Goal: Task Accomplishment & Management: Manage account settings

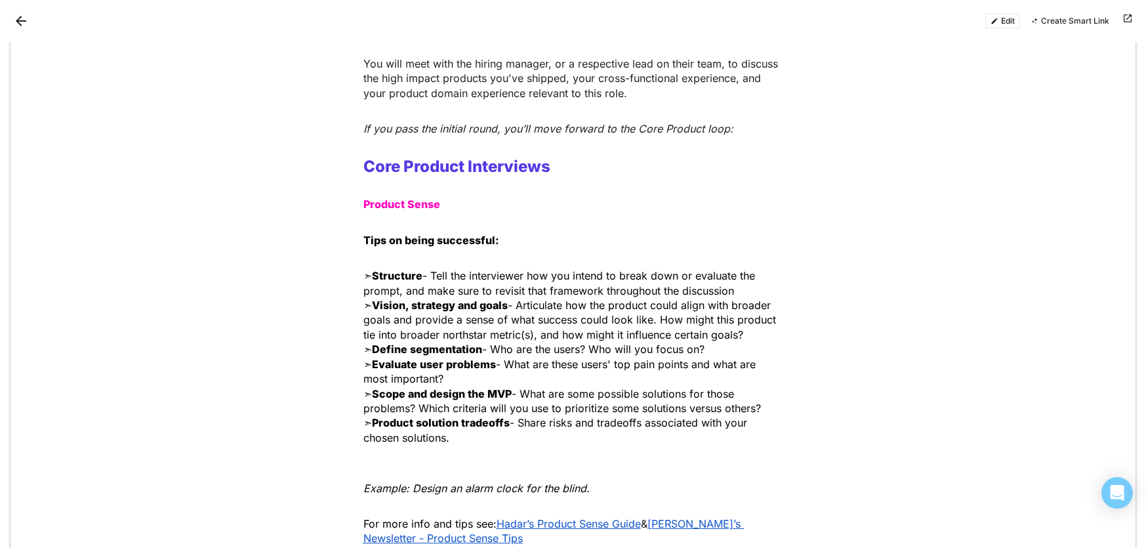
scroll to position [778, 0]
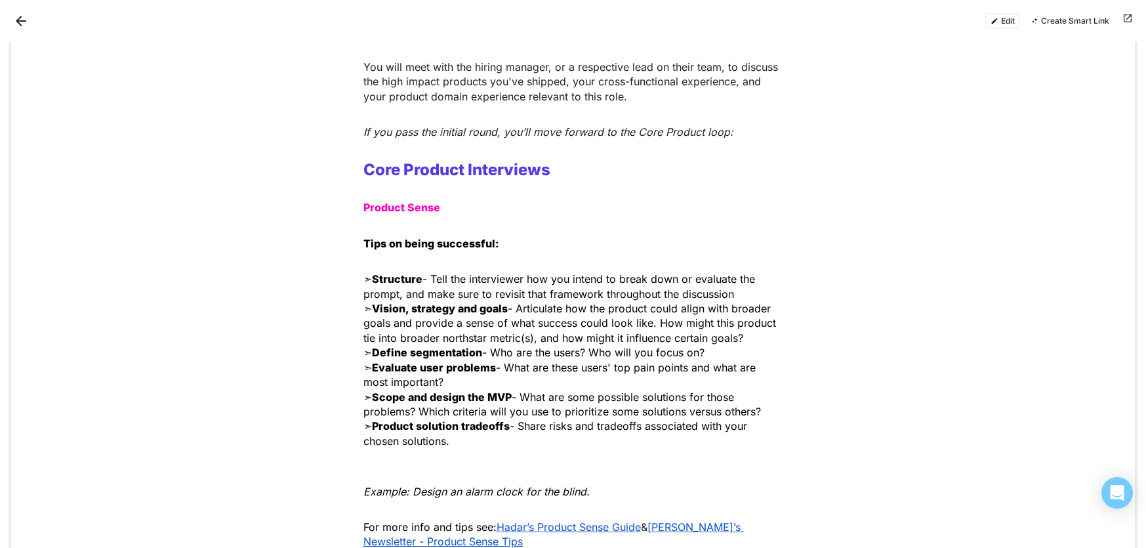
click at [1002, 20] on button "Edit" at bounding box center [1003, 21] width 35 height 16
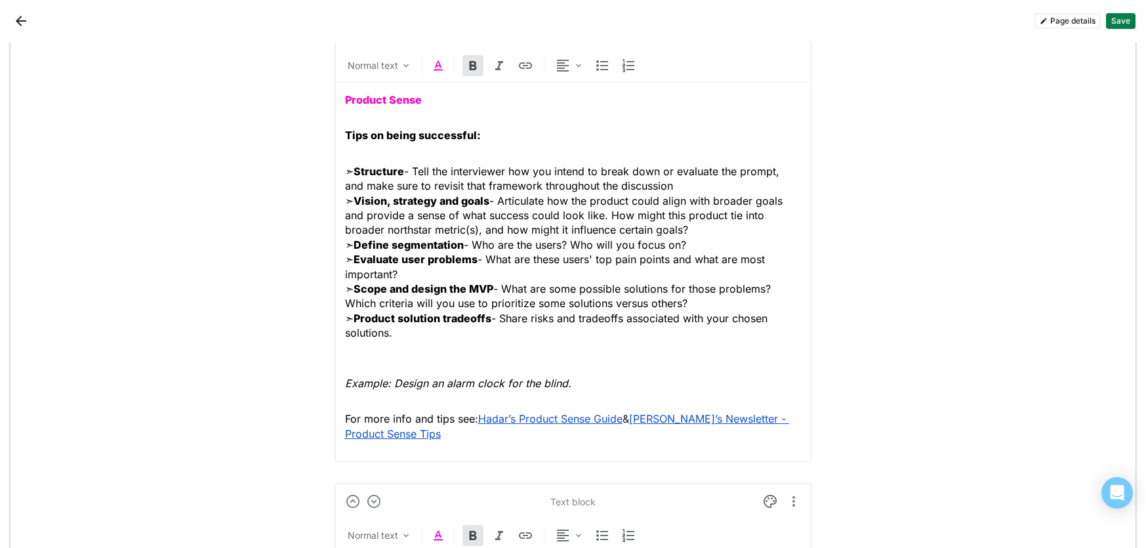
scroll to position [1423, 0]
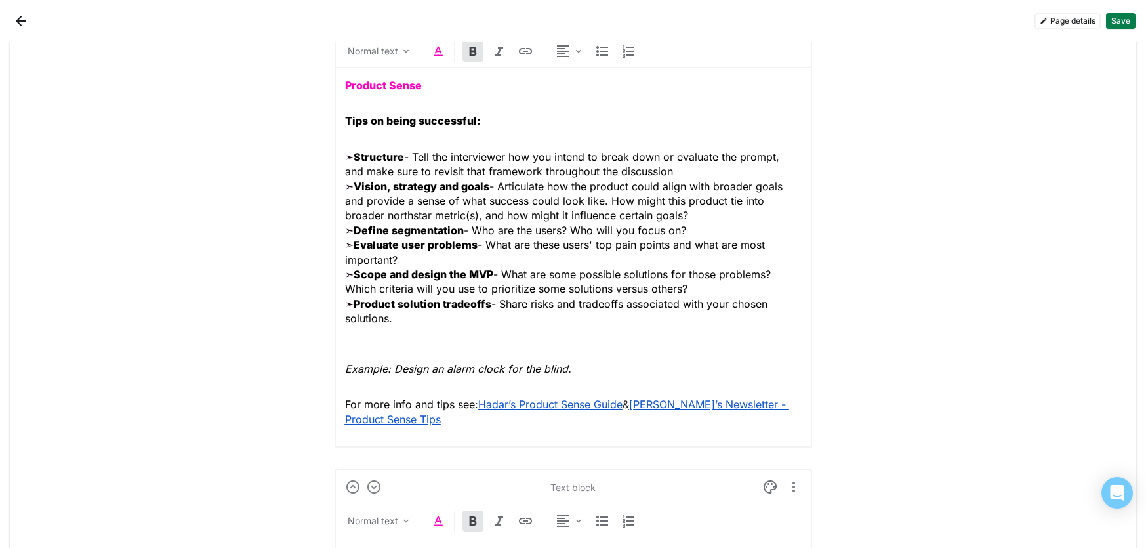
click at [389, 99] on div "Product Sense Tips on being successful: ➣ Structure - Tell the interviewer how …" at bounding box center [573, 252] width 457 height 369
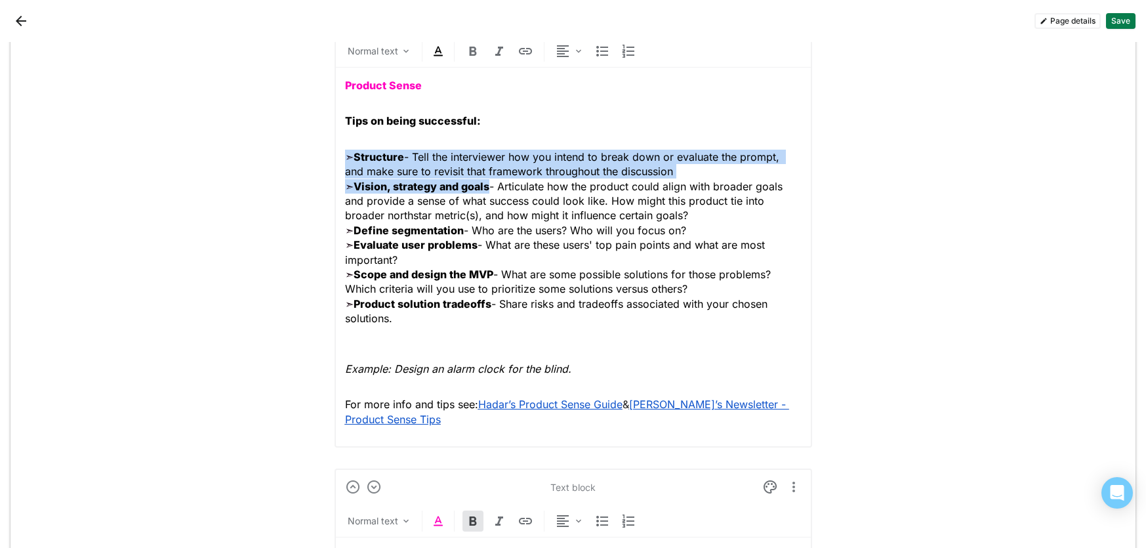
drag, startPoint x: 493, startPoint y: 188, endPoint x: 339, endPoint y: 159, distance: 157.5
click at [339, 159] on div "Text block Normal text Product Sense Tips on being successful: ➣ Structure - Te…" at bounding box center [574, 223] width 478 height 449
copy p "➣ Structure - Tell the interviewer how you intend to break down or evaluate the…"
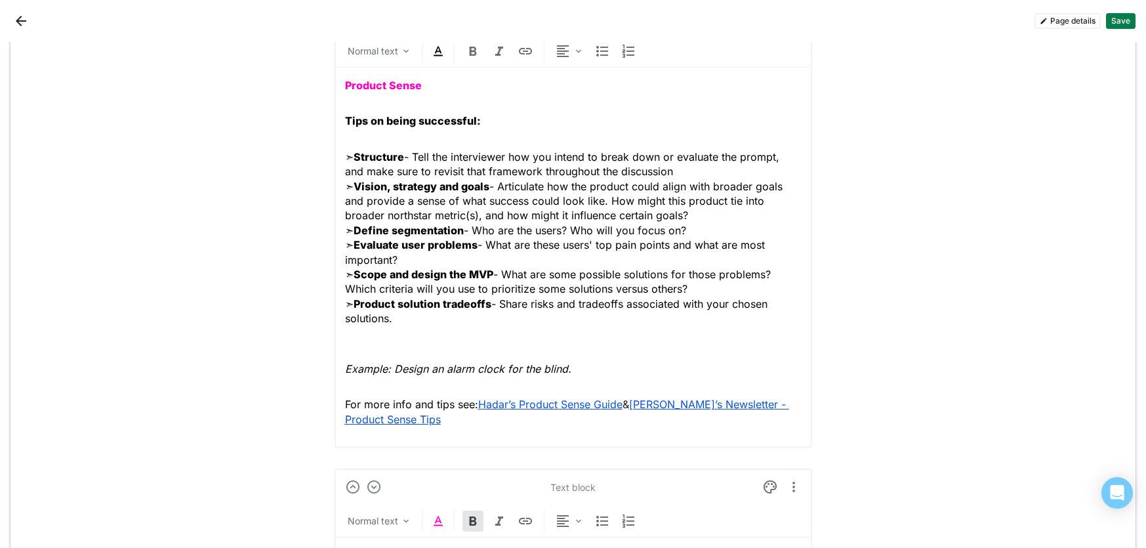
click at [368, 94] on div "Product Sense Tips on being successful: ➣ Structure - Tell the interviewer how …" at bounding box center [573, 252] width 457 height 369
click at [349, 92] on p "Product Sense" at bounding box center [573, 85] width 457 height 14
click at [419, 89] on strong "Product Sense" at bounding box center [383, 85] width 77 height 13
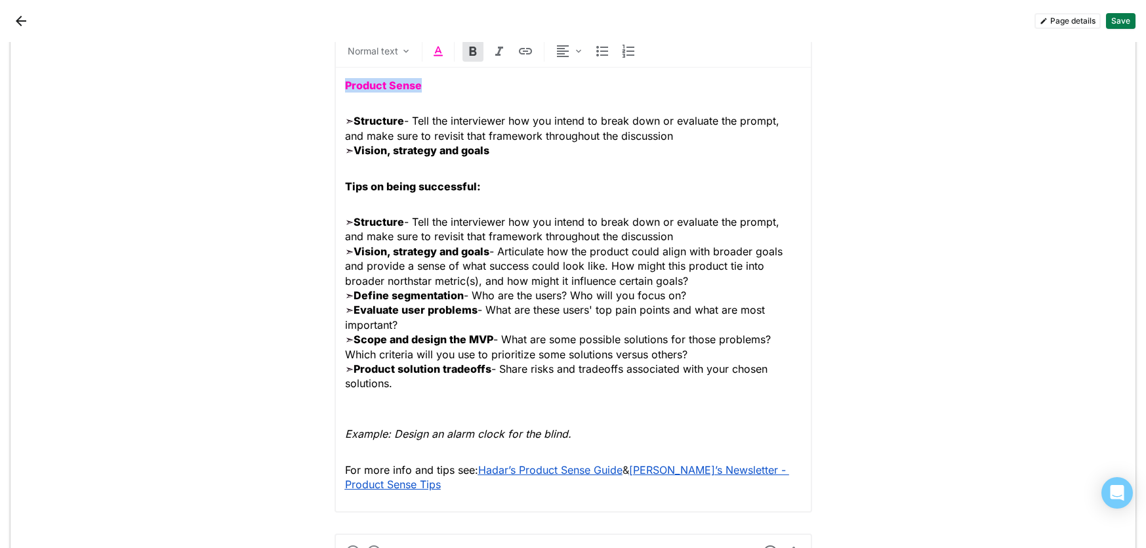
drag, startPoint x: 429, startPoint y: 84, endPoint x: 339, endPoint y: 85, distance: 89.3
click at [339, 85] on div "Text block Normal text Product Sense ➣ Structure - Tell the interviewer how you…" at bounding box center [574, 256] width 478 height 514
drag, startPoint x: 408, startPoint y: 120, endPoint x: 341, endPoint y: 120, distance: 66.3
click at [341, 120] on div "Text block Normal text ➣ Structure - Tell the interviewer how you intend to bre…" at bounding box center [574, 256] width 478 height 514
drag, startPoint x: 484, startPoint y: 186, endPoint x: 344, endPoint y: 185, distance: 139.8
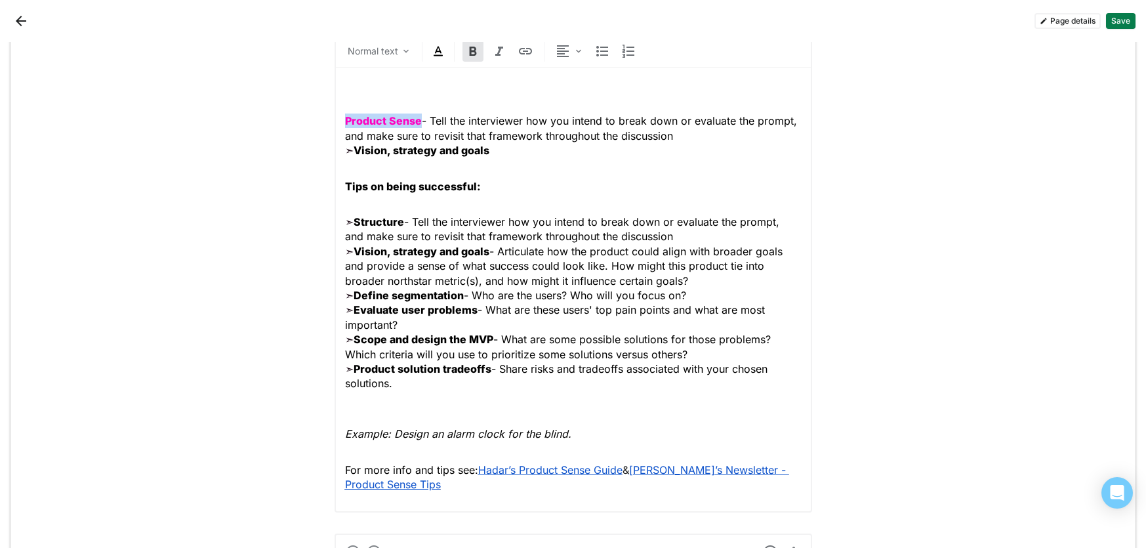
click at [345, 185] on p "Tips on being successful:" at bounding box center [573, 186] width 457 height 14
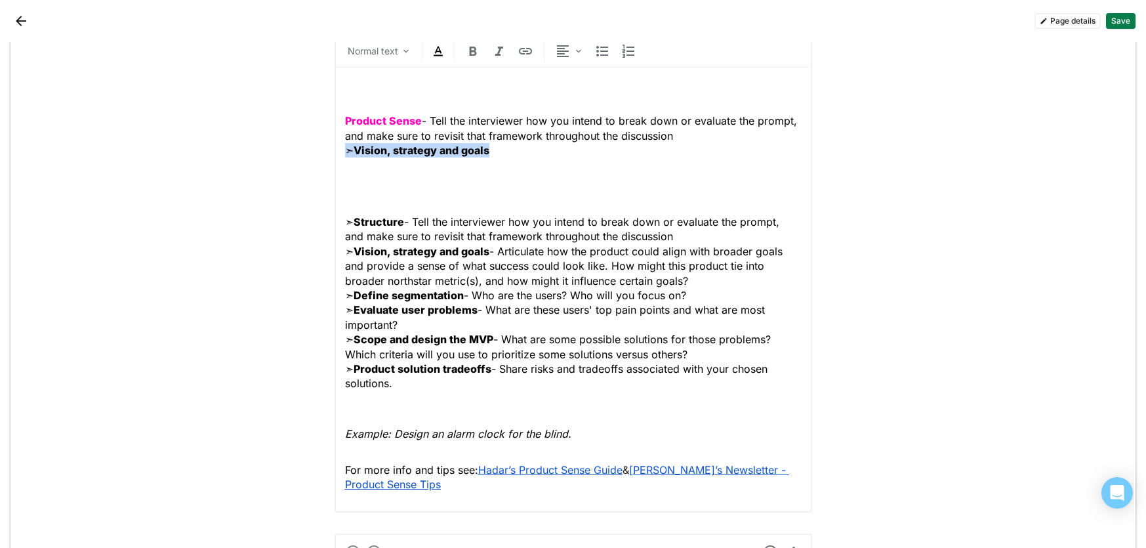
drag, startPoint x: 491, startPoint y: 150, endPoint x: 341, endPoint y: 150, distance: 150.3
click at [341, 150] on div "Text block Normal text Product Sense - Tell the interviewer how you intend to b…" at bounding box center [574, 256] width 478 height 514
paste div
drag, startPoint x: 676, startPoint y: 138, endPoint x: 423, endPoint y: 123, distance: 253.1
click at [423, 123] on p "Product Sense - Tell the interviewer how you intend to break down or evaluate t…" at bounding box center [573, 136] width 457 height 44
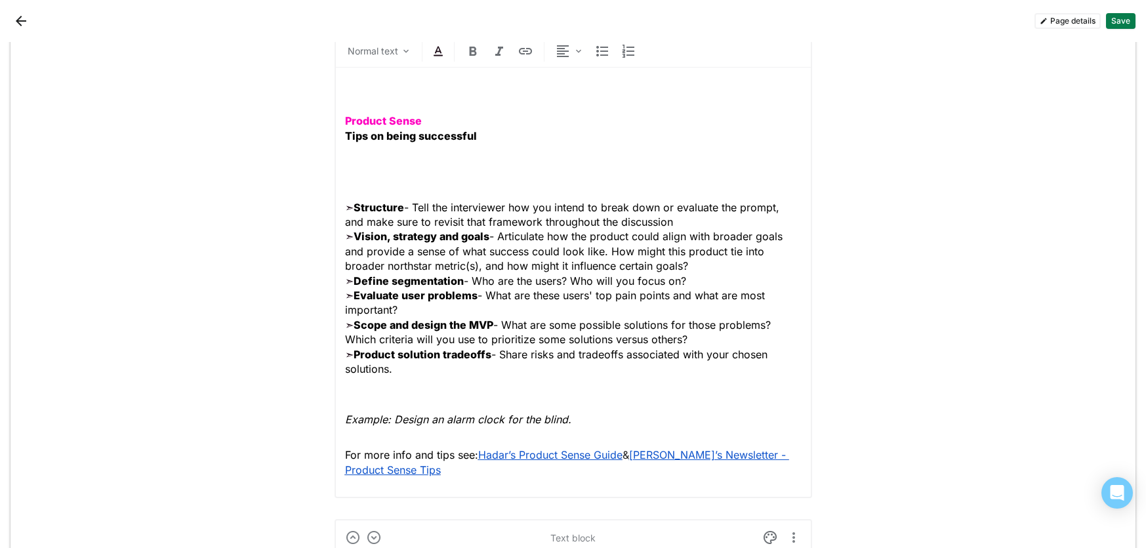
click at [352, 184] on div "Product Sense Tips on being successful ➣ Structure - Tell the interviewer how y…" at bounding box center [573, 278] width 457 height 420
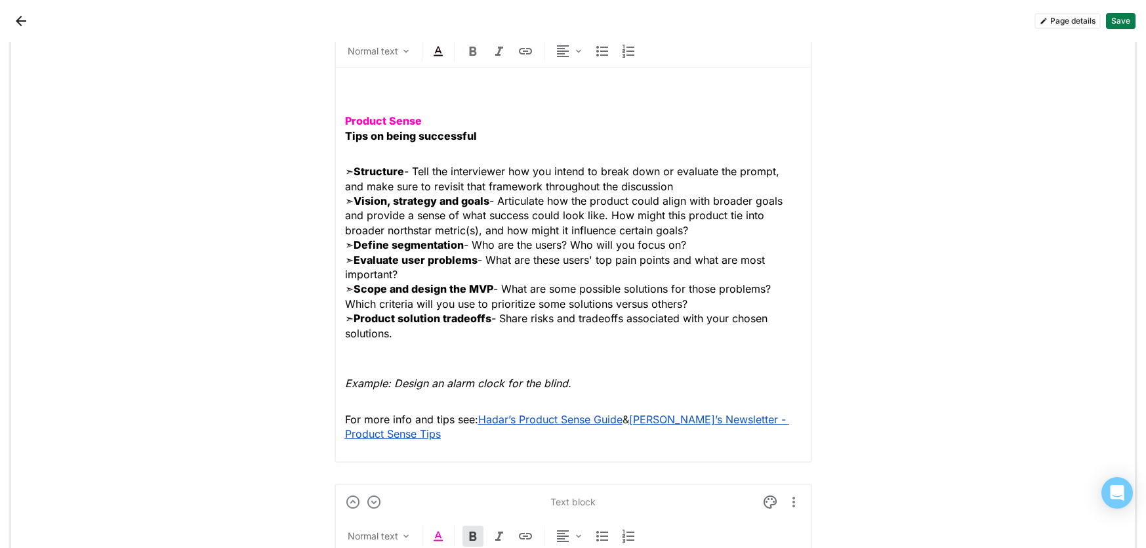
click at [352, 99] on div "Product Sense Tips on being successful ➣ Structure - Tell the interviewer how y…" at bounding box center [573, 260] width 457 height 385
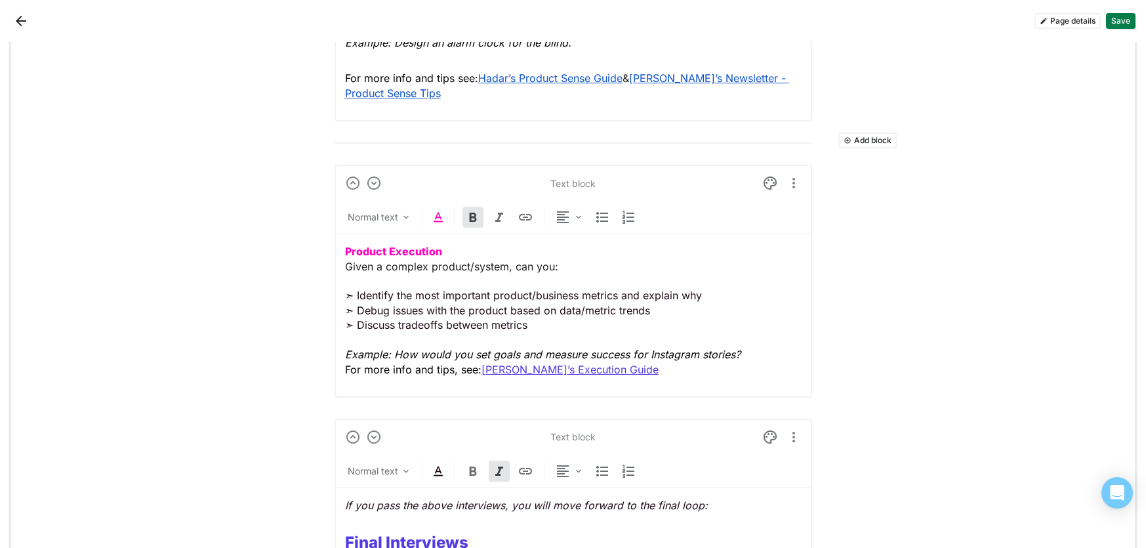
scroll to position [1710, 0]
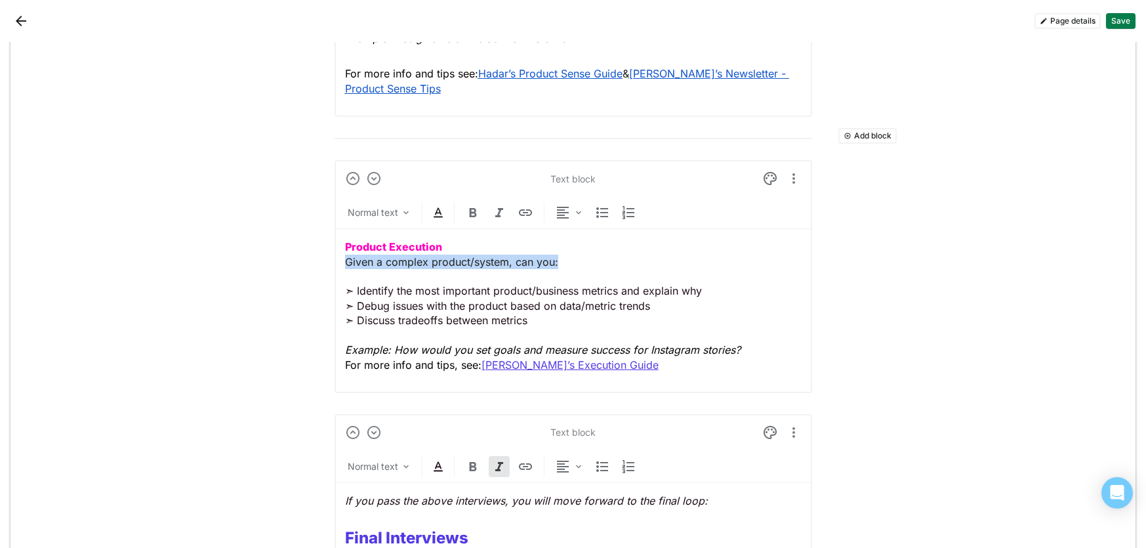
drag, startPoint x: 560, startPoint y: 265, endPoint x: 341, endPoint y: 263, distance: 219.8
click at [341, 263] on div "Text block Normal text Product Execution Given a complex product/system, can yo…" at bounding box center [574, 276] width 478 height 233
click at [475, 211] on img at bounding box center [473, 213] width 16 height 16
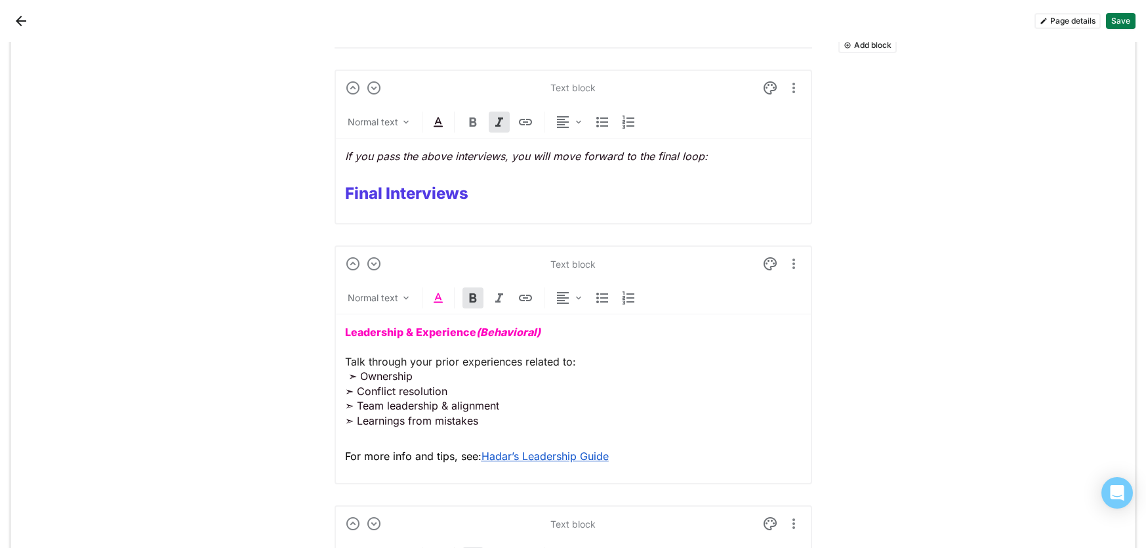
scroll to position [2082, 0]
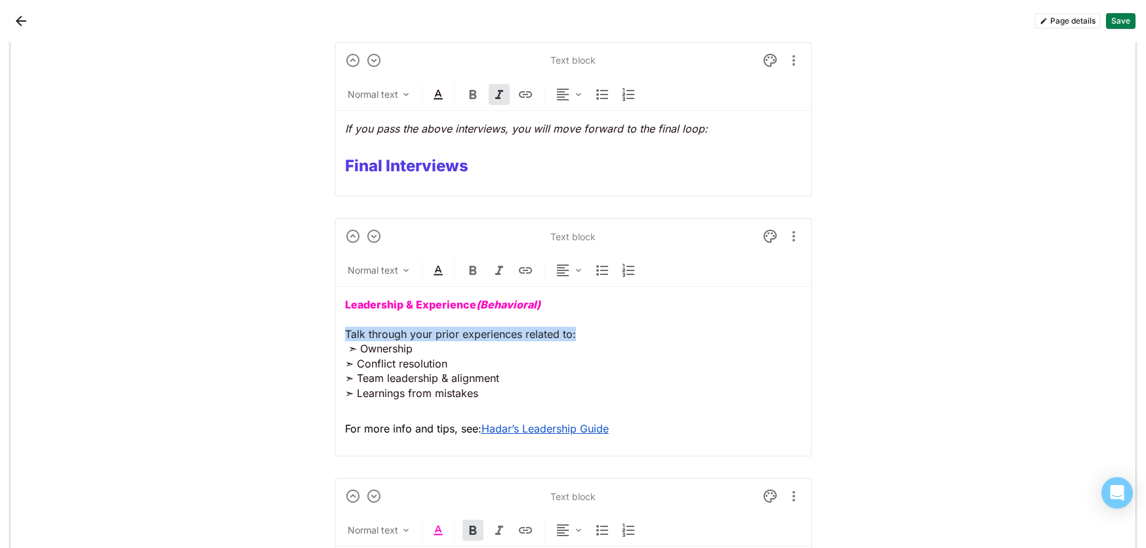
drag, startPoint x: 575, startPoint y: 334, endPoint x: 340, endPoint y: 331, distance: 234.9
click at [340, 331] on div "Text block Normal text Leadership & Experience (Behavioral) Talk through your p…" at bounding box center [574, 337] width 478 height 239
click at [348, 351] on p "Leadership & Experience (Behavioral) Talk through your prior experiences relate…" at bounding box center [573, 348] width 457 height 103
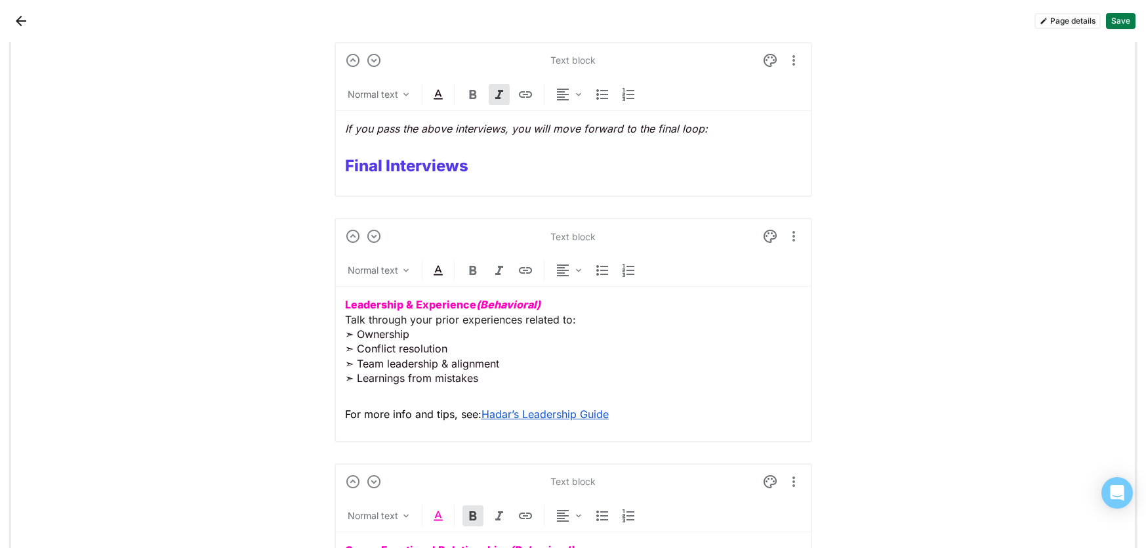
click at [345, 335] on p "Leadership & Experience (Behavioral) Talk through your prior experiences relate…" at bounding box center [573, 341] width 457 height 88
click at [577, 319] on p "Leadership & Experience (Behavioral) Talk through your prior experiences relate…" at bounding box center [573, 341] width 457 height 88
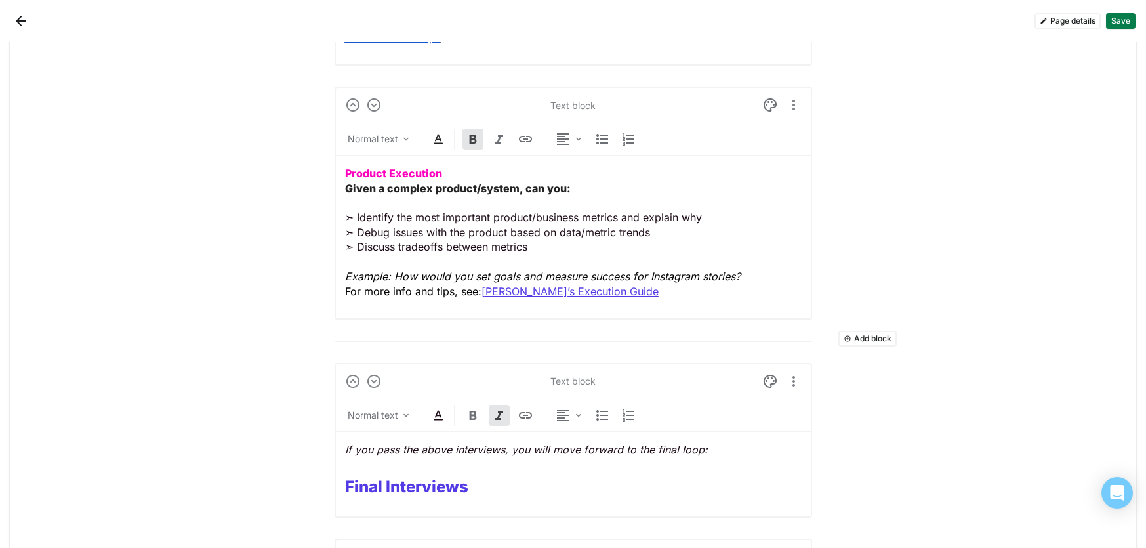
scroll to position [1768, 0]
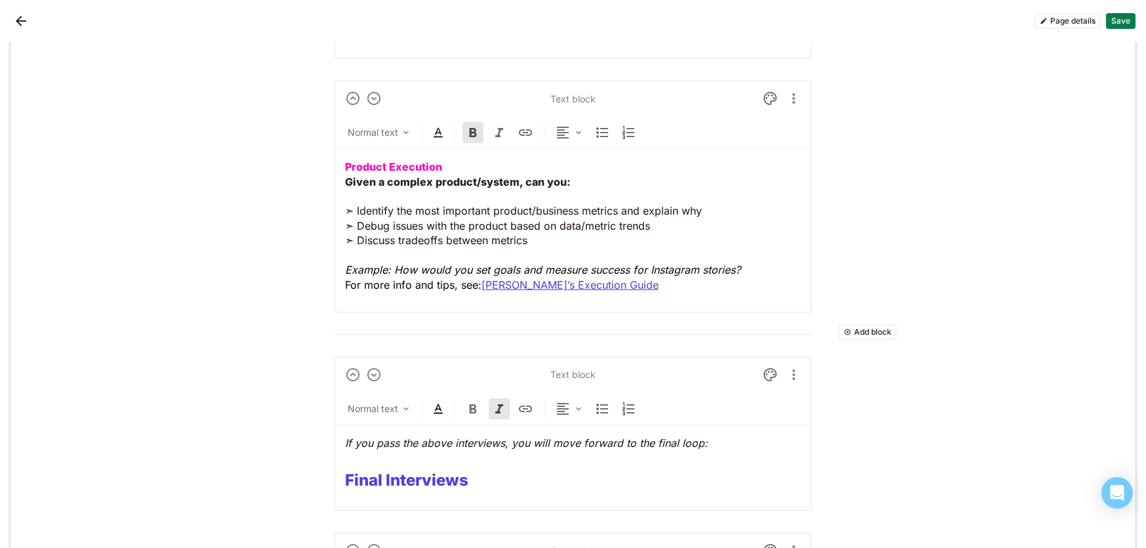
click at [383, 197] on p "Product Execution Given a complex product/system, can you: ➣ Identify the most …" at bounding box center [573, 225] width 457 height 133
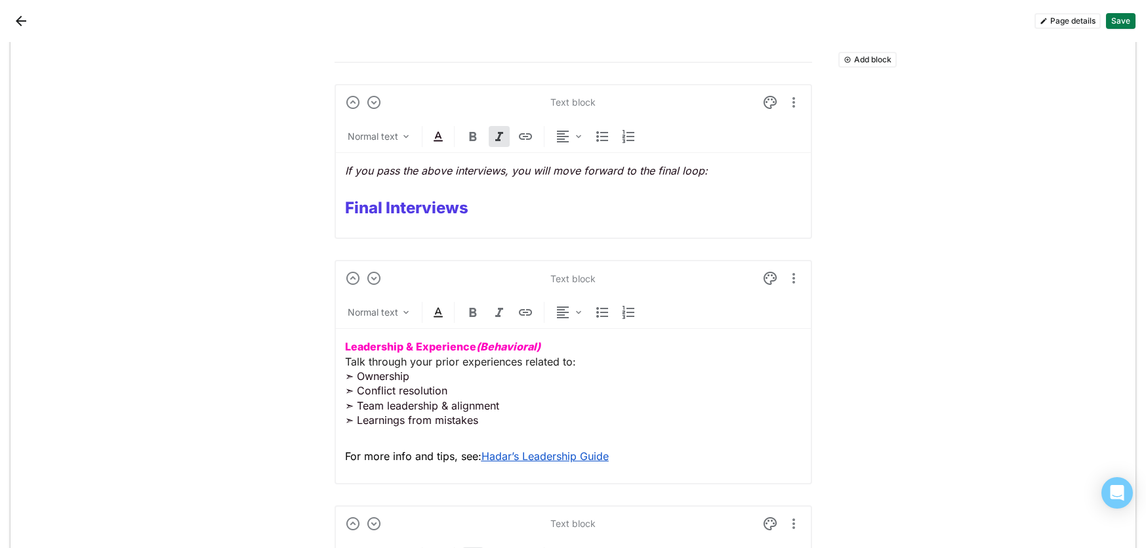
scroll to position [2079, 0]
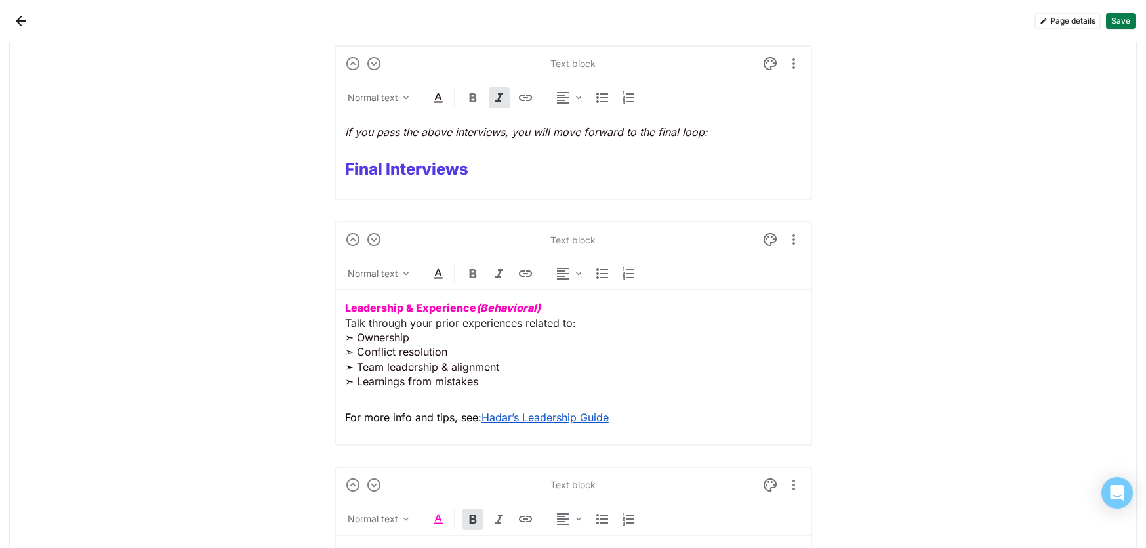
click at [587, 324] on p "Leadership & Experience (Behavioral) Talk through your prior experiences relate…" at bounding box center [573, 345] width 457 height 88
drag, startPoint x: 425, startPoint y: 338, endPoint x: 340, endPoint y: 337, distance: 85.3
click at [340, 337] on div "Text block Normal text Leadership & Experience (Behavioral) Talk through your p…" at bounding box center [574, 333] width 478 height 224
copy p "➣ Ownership"
click at [356, 339] on p "Leadership & Experience (Behavioral) Talk through your prior experiences relate…" at bounding box center [573, 345] width 457 height 88
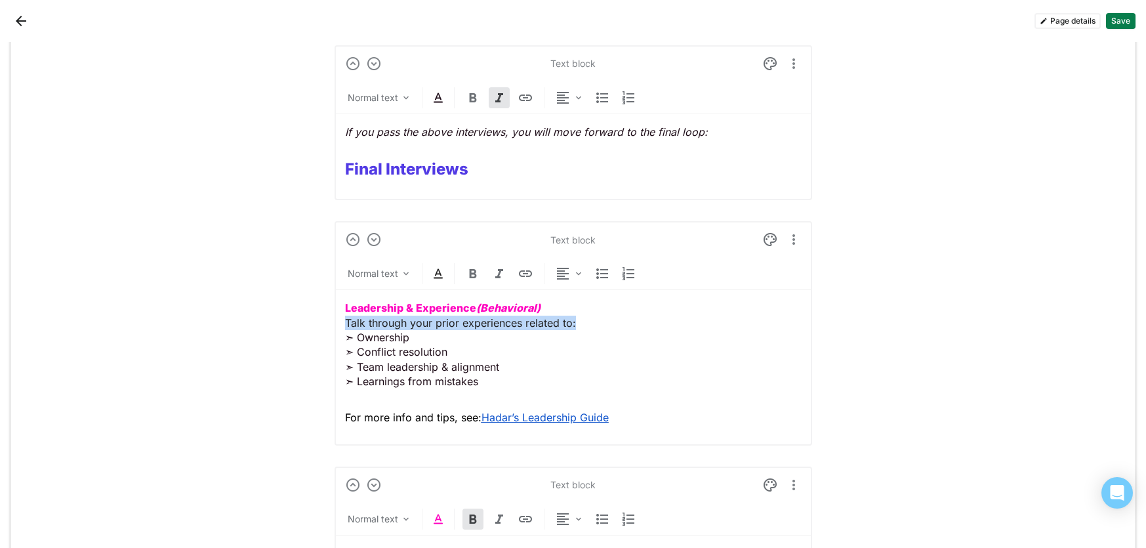
drag, startPoint x: 587, startPoint y: 324, endPoint x: 303, endPoint y: 328, distance: 284.2
click at [471, 270] on img at bounding box center [473, 274] width 16 height 16
click at [360, 343] on p "Leadership & Experience (Behavioral) Talk through your prior experiences relate…" at bounding box center [573, 345] width 457 height 88
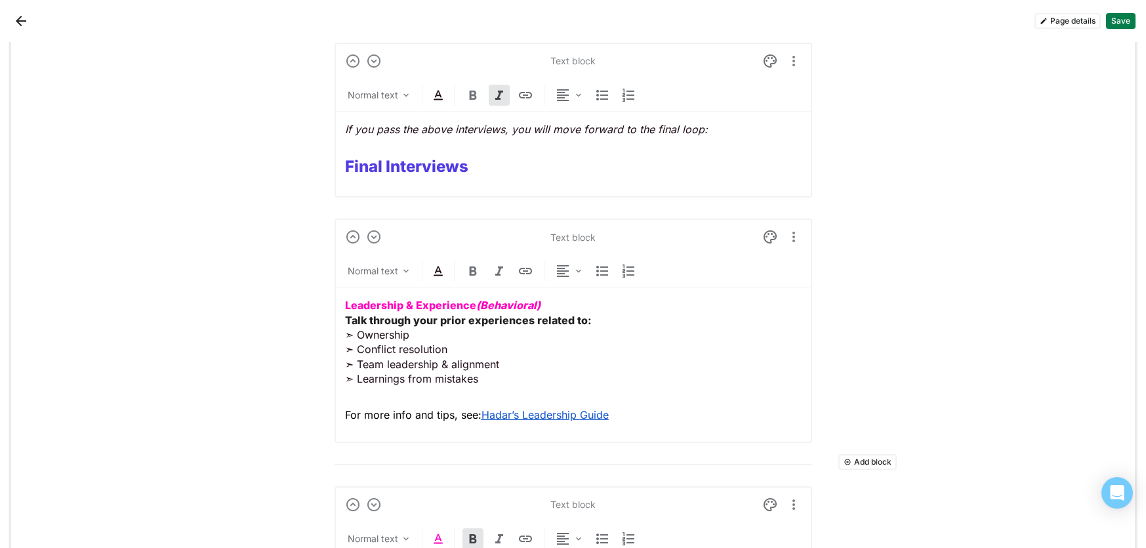
scroll to position [2057, 0]
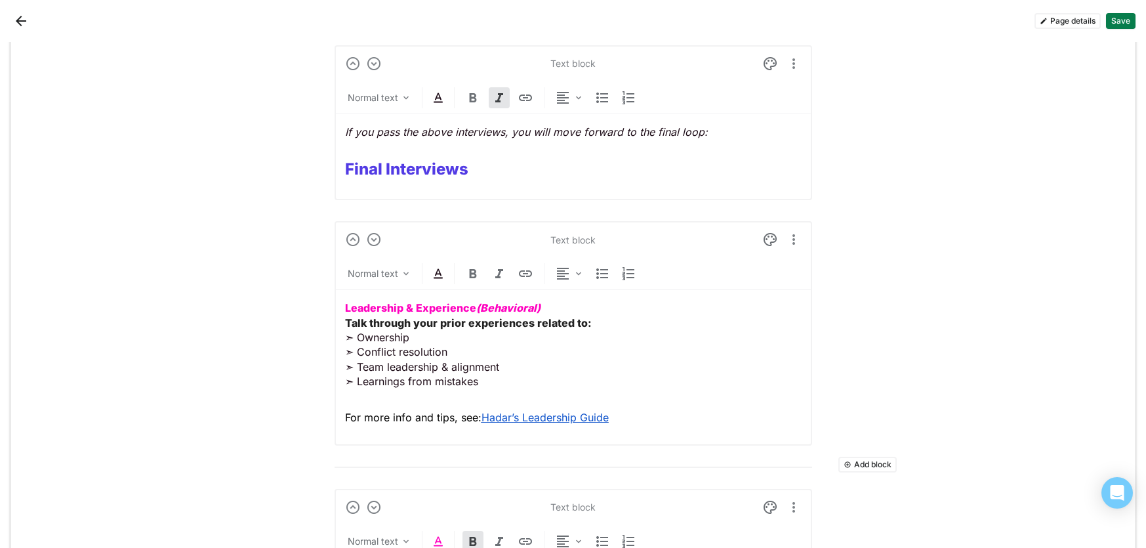
click at [345, 333] on p "Leadership & Experience (Behavioral) Talk through your prior experiences relate…" at bounding box center [573, 345] width 457 height 88
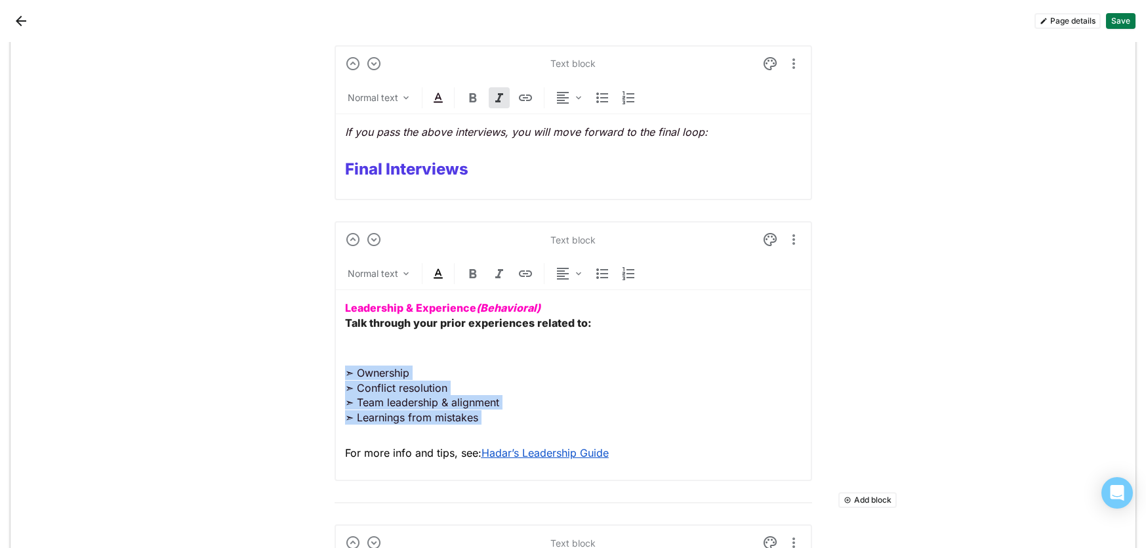
drag, startPoint x: 493, startPoint y: 419, endPoint x: 326, endPoint y: 375, distance: 172.2
click at [326, 375] on div "Add block Text block Heading 1 Product Manager Interview Prep At Lyft, our purp…" at bounding box center [572, 10] width 1125 height 4047
copy p "➣ Ownership ➣ Conflict resolution ➣ Team leadership & alignment ➣ Learnings fro…"
click at [356, 348] on div "Leadership & Experience (Behavioral) Talk through your prior experiences relate…" at bounding box center [573, 380] width 457 height 180
click at [347, 342] on p "Leadership & Experience (Behavioral) Talk through your prior experiences relate…" at bounding box center [573, 323] width 457 height 44
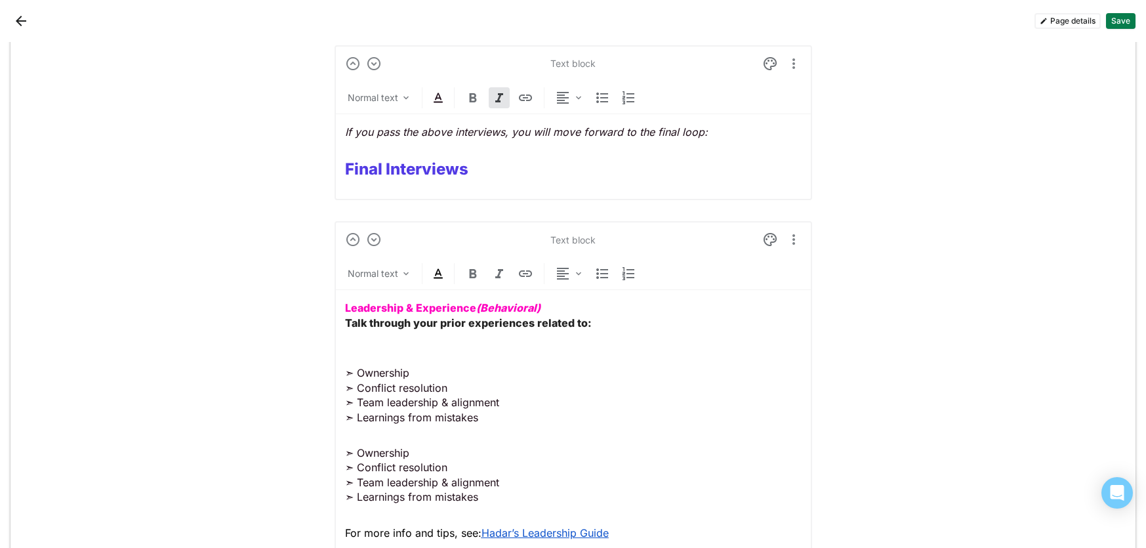
click at [361, 355] on div "Leadership & Experience (Behavioral) Talk through your prior experiences relate…" at bounding box center [573, 420] width 457 height 261
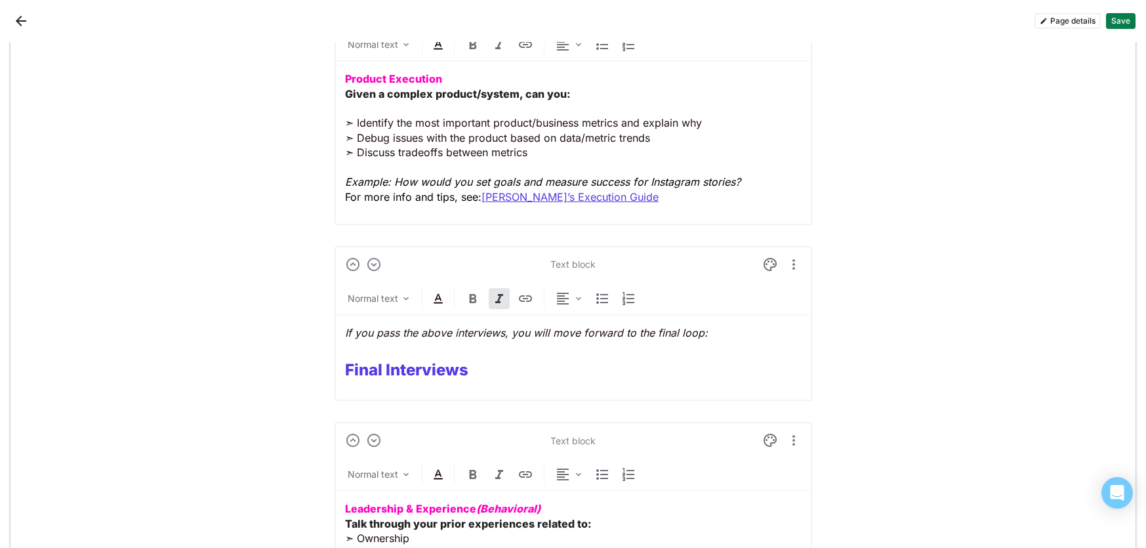
scroll to position [1798, 0]
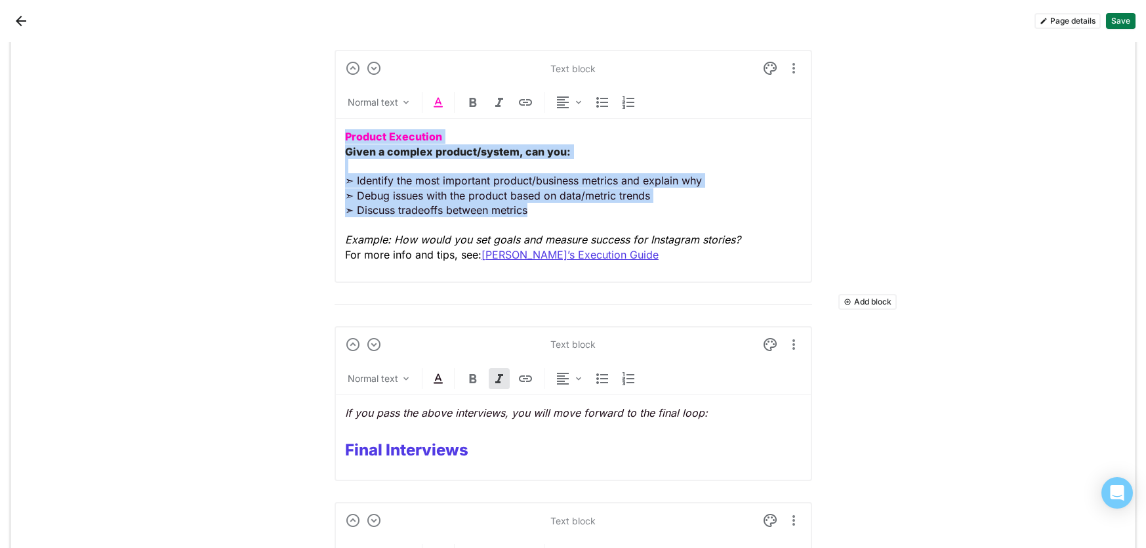
drag, startPoint x: 552, startPoint y: 209, endPoint x: 339, endPoint y: 136, distance: 225.6
click at [339, 136] on div "Text block Normal text Product Execution Given a complex product/system, can yo…" at bounding box center [574, 166] width 478 height 233
copy p "Product Execution Given a complex product/system, can you: ➣ Identify the most …"
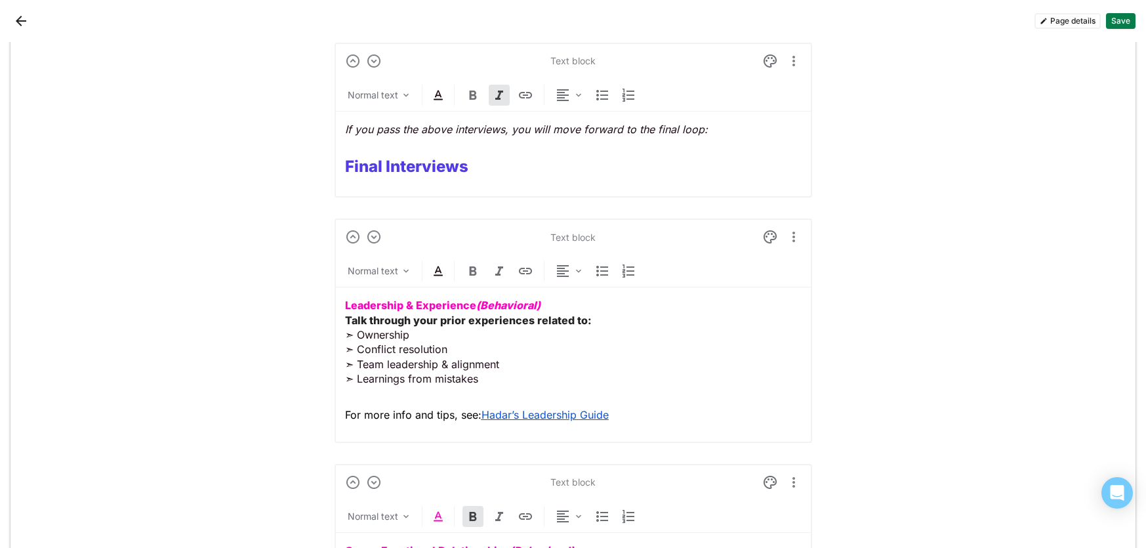
scroll to position [2087, 0]
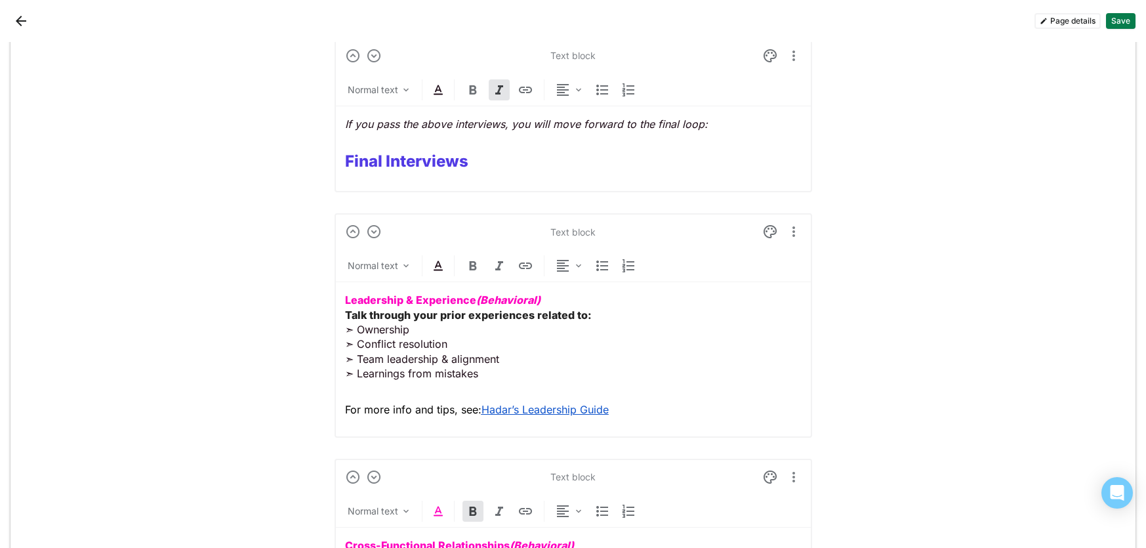
click at [343, 298] on div "Text block Normal text Leadership & Experience (Behavioral) Talk through your p…" at bounding box center [574, 325] width 478 height 224
click at [347, 303] on strong "Leadership & Experience (Behavioral)" at bounding box center [443, 299] width 196 height 13
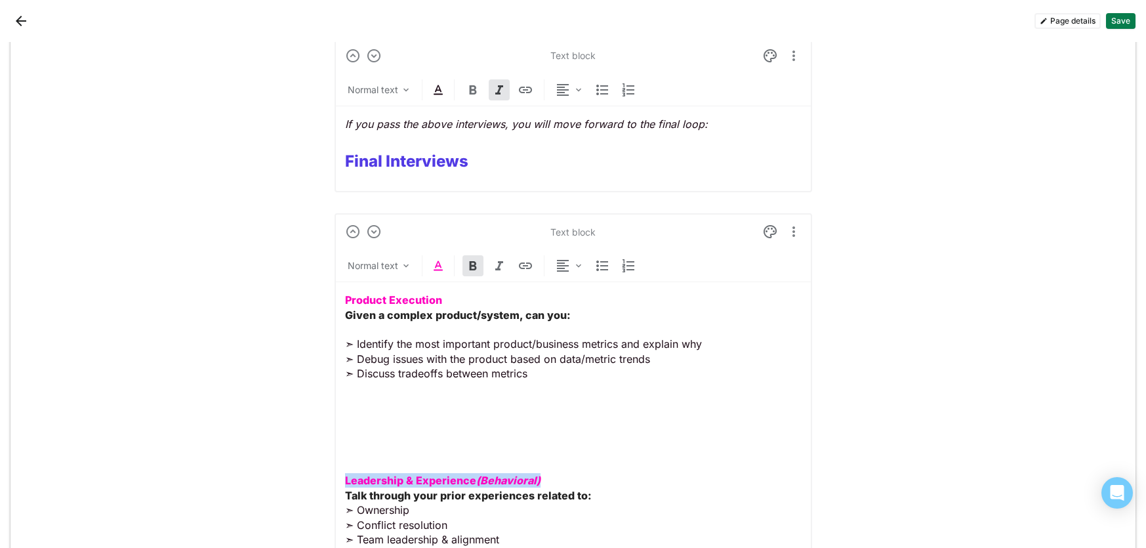
drag, startPoint x: 555, startPoint y: 476, endPoint x: 332, endPoint y: 480, distance: 222.5
click at [332, 480] on div "Add block Text block Heading 1 Product Manager Interview Prep At Lyft, our purp…" at bounding box center [572, 52] width 1125 height 4192
copy strong "Leadership & Experience (Behavioral)"
drag, startPoint x: 444, startPoint y: 303, endPoint x: 352, endPoint y: 303, distance: 91.2
click at [352, 303] on p "Product Execution Given a complex product/system, can you: ➣ Identify the most …" at bounding box center [573, 337] width 457 height 88
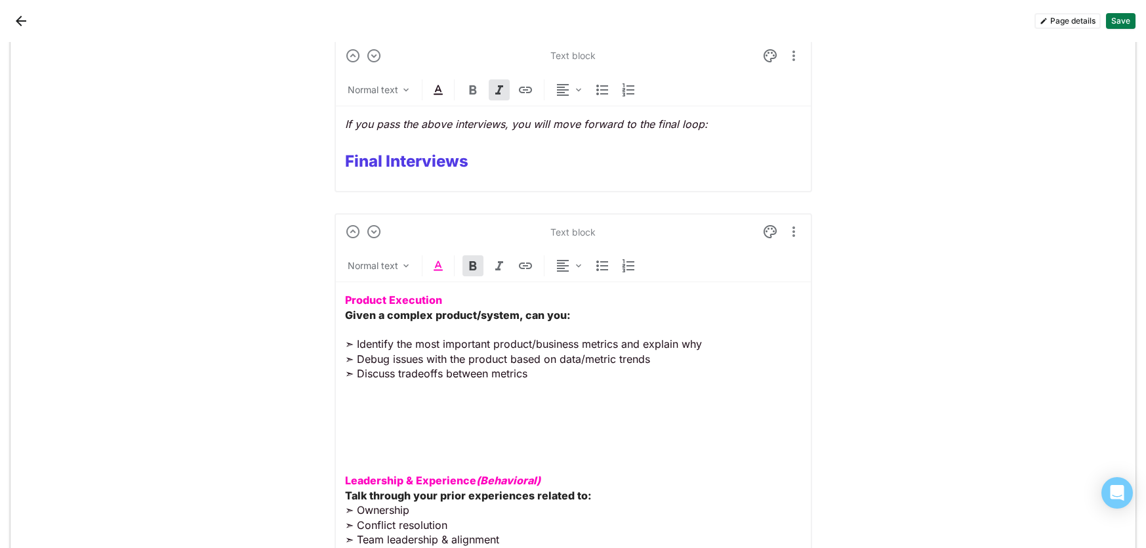
click at [432, 300] on strong "Product Execution" at bounding box center [393, 299] width 97 height 13
drag, startPoint x: 438, startPoint y: 301, endPoint x: 340, endPoint y: 301, distance: 98.4
click at [340, 301] on div "Text block Normal text Product Execution Given a complex product/system, can yo…" at bounding box center [574, 415] width 478 height 405
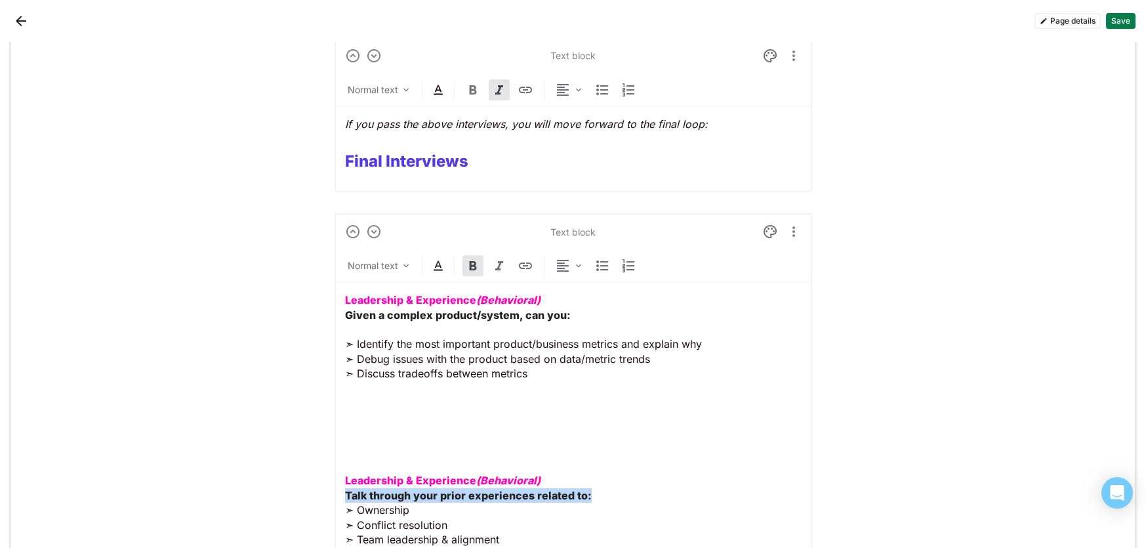
drag, startPoint x: 556, startPoint y: 494, endPoint x: 342, endPoint y: 496, distance: 213.9
click at [342, 496] on div "Text block Normal text Leadership & Experience (Behavioral) Given a complex pro…" at bounding box center [574, 415] width 478 height 405
copy strong "Talk through your prior experiences related to:"
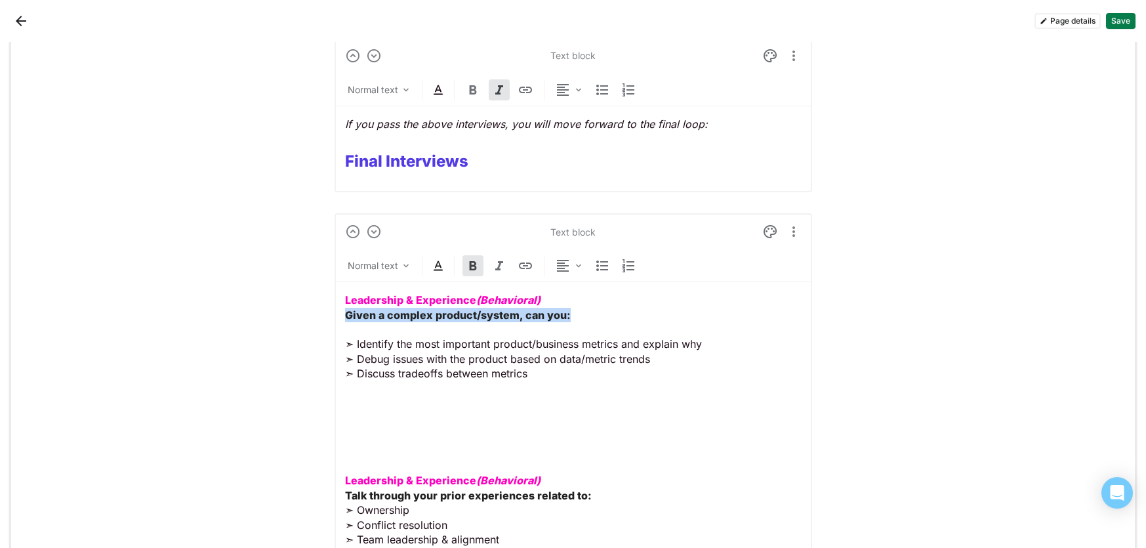
drag, startPoint x: 571, startPoint y: 319, endPoint x: 337, endPoint y: 318, distance: 234.3
click at [337, 318] on div "Text block Normal text Leadership & Experience (Behavioral) Given a complex pro…" at bounding box center [574, 415] width 478 height 405
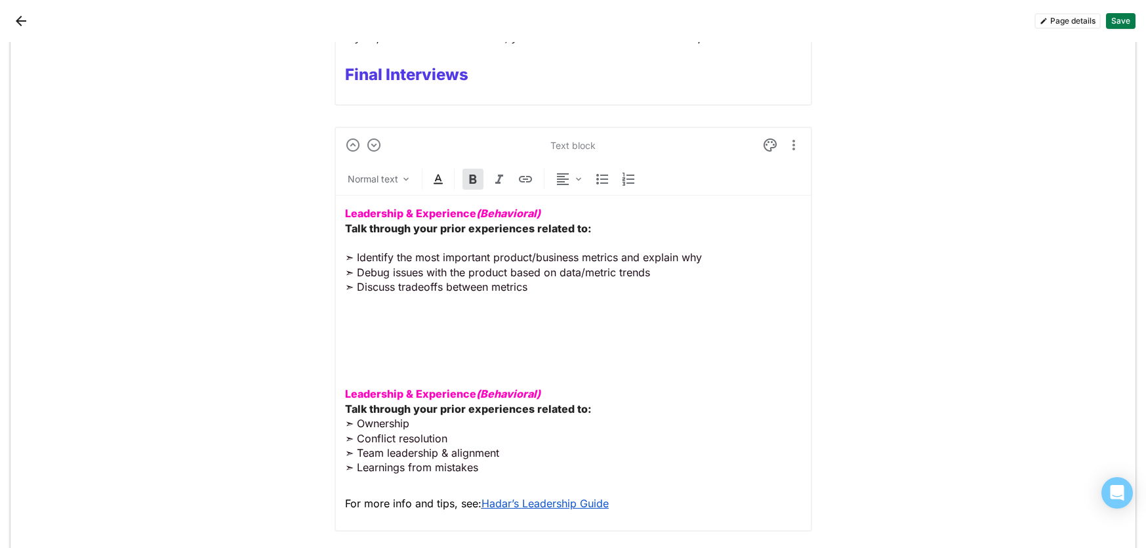
scroll to position [2175, 0]
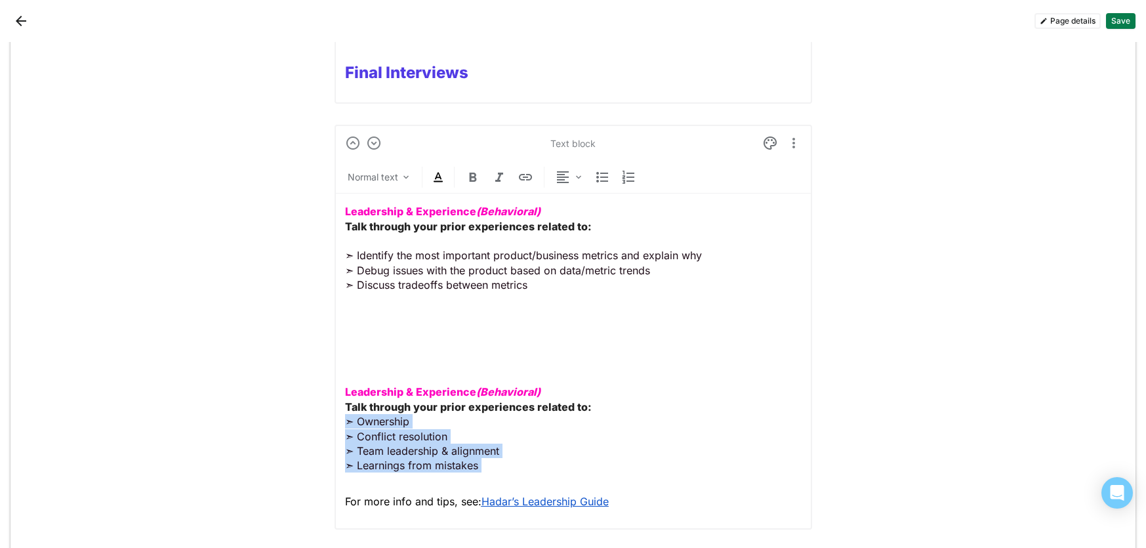
drag, startPoint x: 490, startPoint y: 473, endPoint x: 343, endPoint y: 421, distance: 155.9
click at [343, 421] on div "Text block Normal text Leadership & Experience (Behavioral) Talk through your p…" at bounding box center [574, 327] width 478 height 405
copy p "➣ Ownership ➣ Conflict resolution ➣ Team leadership & alignment ➣ Learnings fro…"
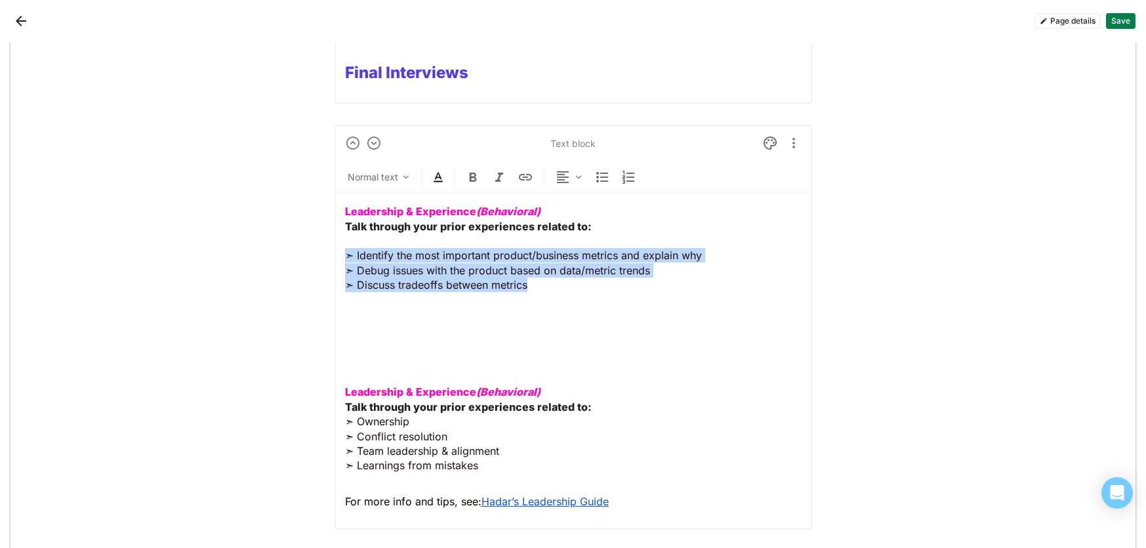
drag, startPoint x: 535, startPoint y: 286, endPoint x: 333, endPoint y: 259, distance: 203.3
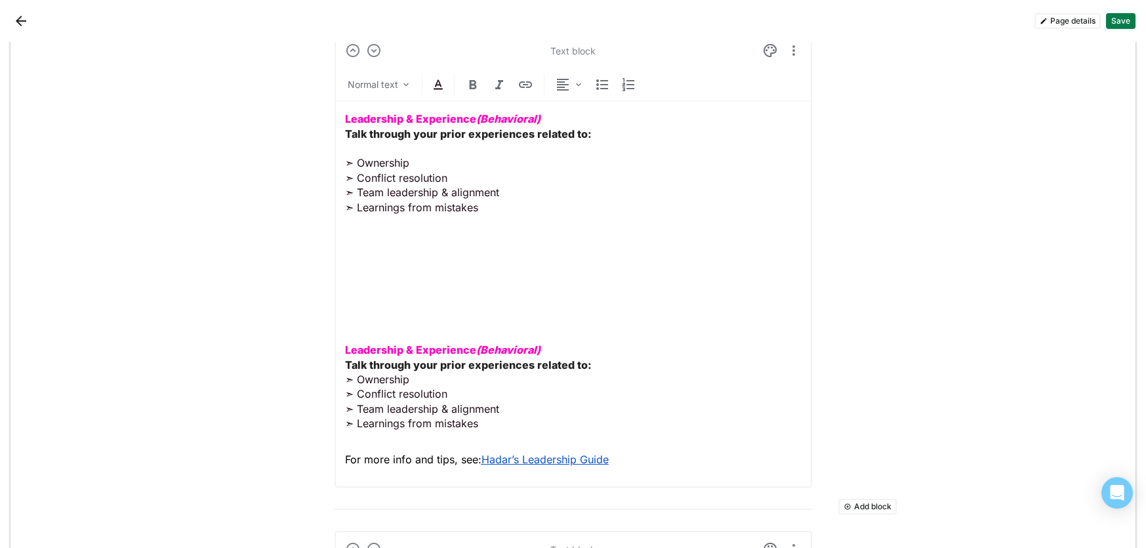
scroll to position [2233, 0]
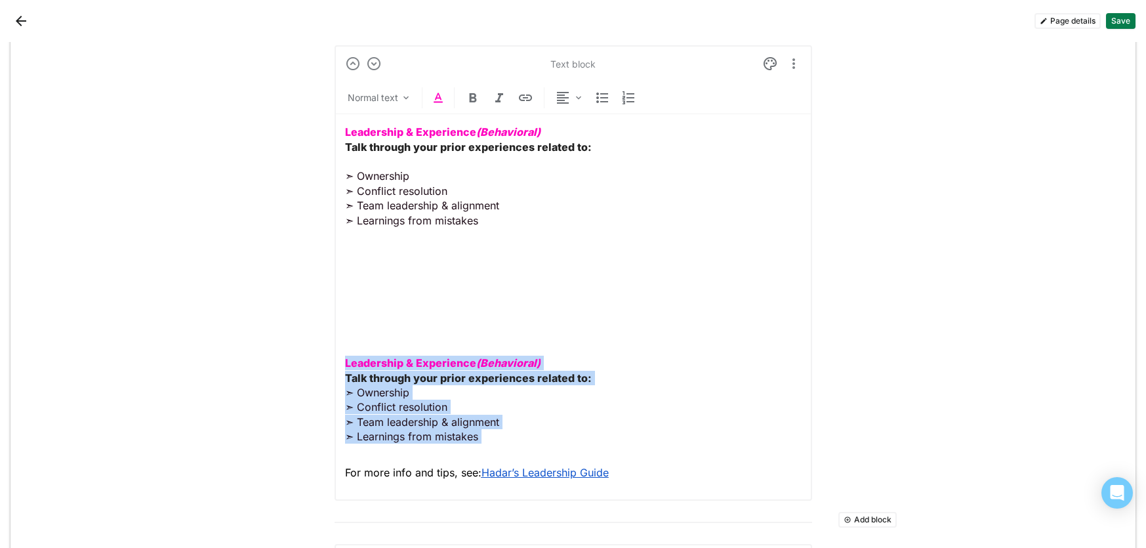
drag, startPoint x: 502, startPoint y: 437, endPoint x: 339, endPoint y: 355, distance: 182.3
click at [339, 355] on div "Text block Normal text Leadership & Experience (Behavioral) Talk through your p…" at bounding box center [574, 272] width 478 height 455
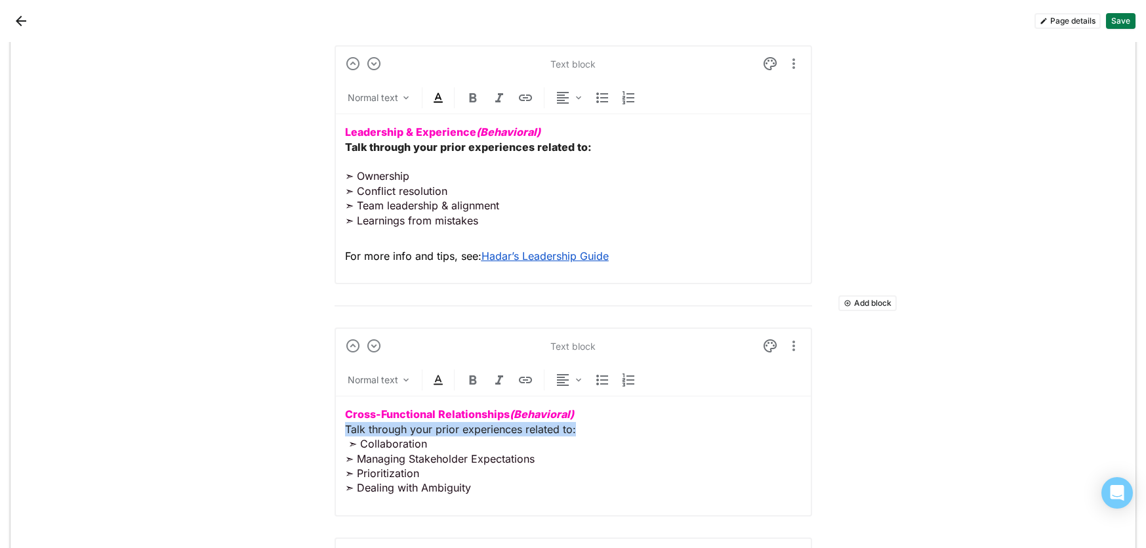
drag, startPoint x: 578, startPoint y: 431, endPoint x: 337, endPoint y: 428, distance: 240.9
click at [337, 428] on div "Text block Normal text Cross-Functional Relationships (Behavioral) Talk through…" at bounding box center [574, 421] width 478 height 188
click at [474, 383] on img at bounding box center [473, 380] width 16 height 16
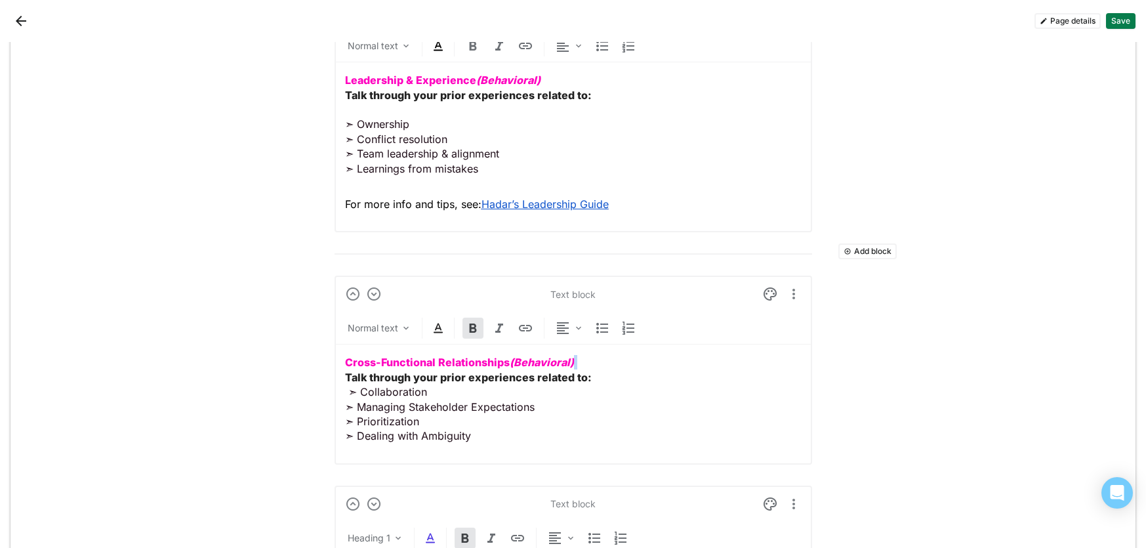
scroll to position [2287, 0]
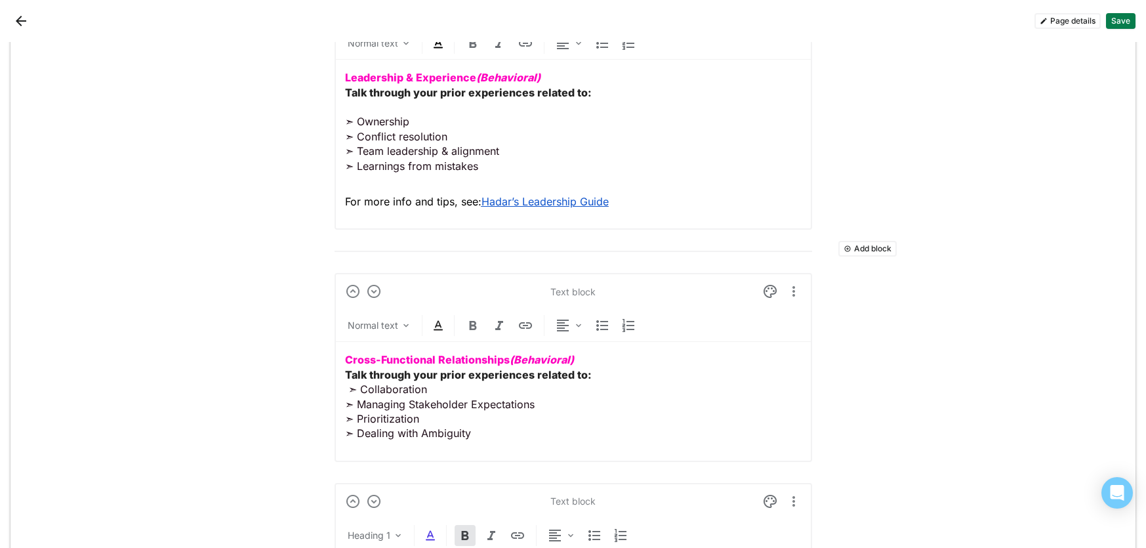
click at [347, 391] on p "Cross-Functional Relationships (Behavioral) Talk through your prior experiences…" at bounding box center [573, 396] width 457 height 88
click at [345, 354] on strong "Cross-Functional Relationships (Behavioral)" at bounding box center [459, 359] width 229 height 13
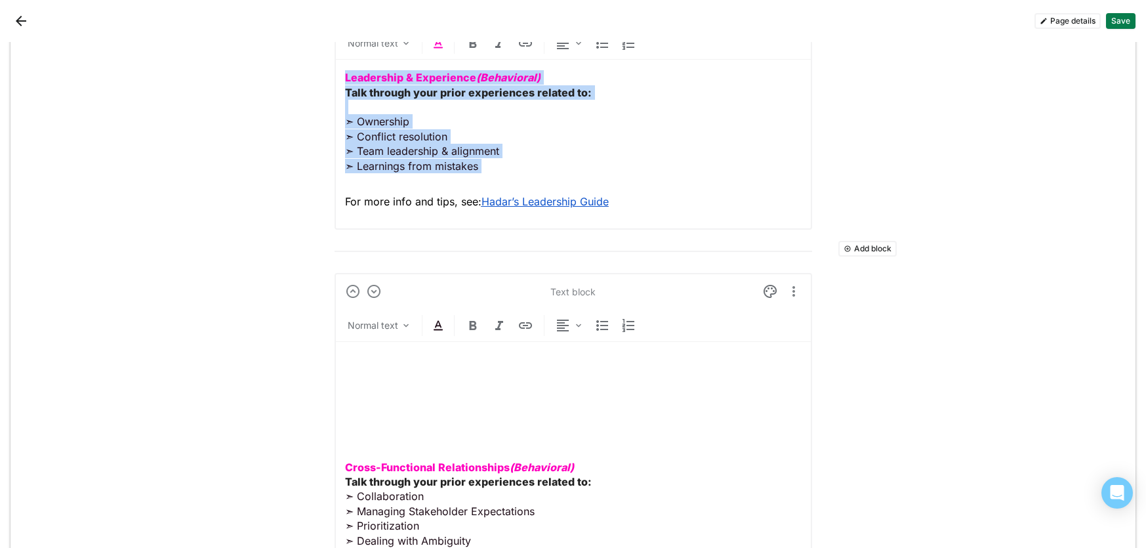
scroll to position [2270, 0]
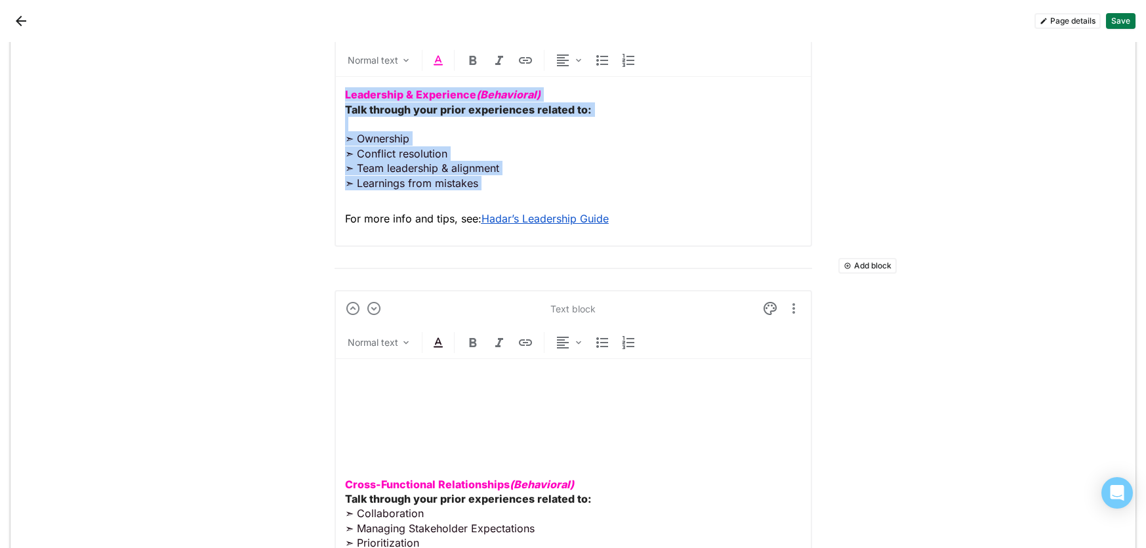
drag, startPoint x: 471, startPoint y: 167, endPoint x: 320, endPoint y: 51, distance: 190.6
copy p "Leadership & Experience (Behavioral) Talk through your prior experiences relate…"
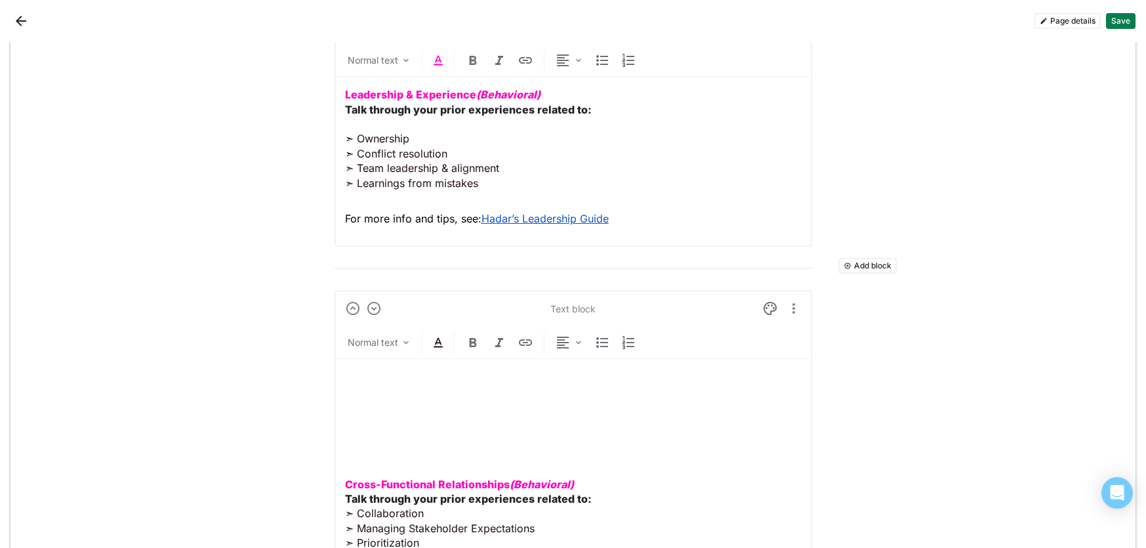
click at [385, 367] on div "Cross-Functional Relationships (Behavioral) Talk through your prior experiences…" at bounding box center [573, 467] width 457 height 217
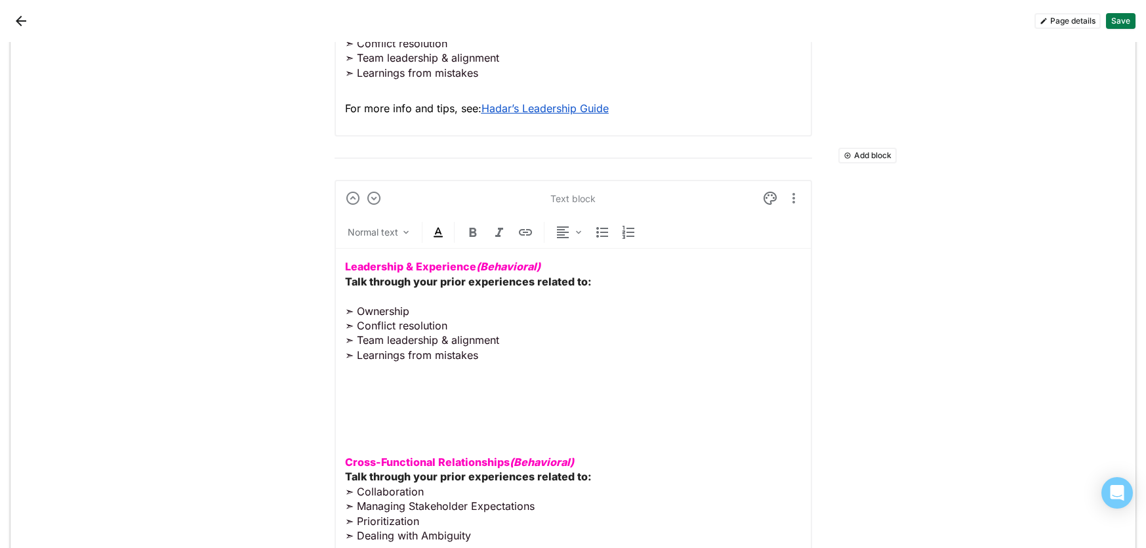
scroll to position [2385, 0]
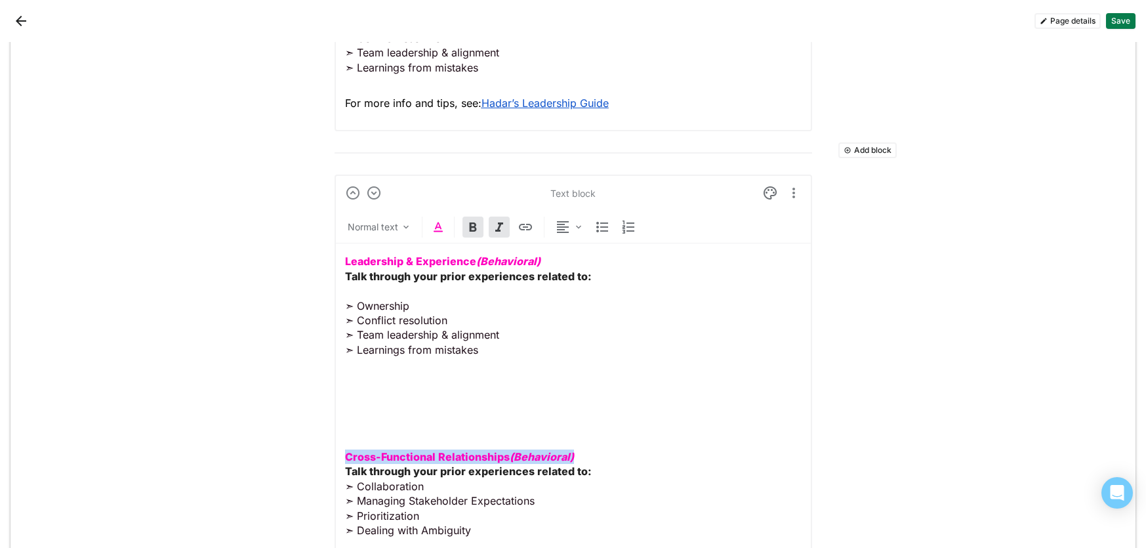
drag, startPoint x: 594, startPoint y: 458, endPoint x: 233, endPoint y: 458, distance: 360.9
copy strong "Cross-Functional Relationships (Behavioral)"
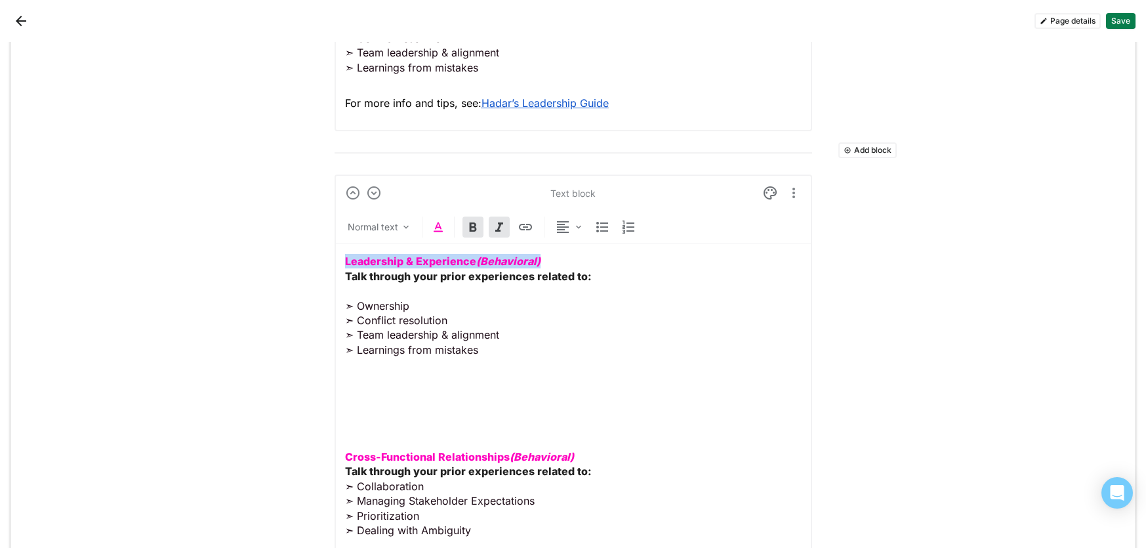
drag, startPoint x: 527, startPoint y: 262, endPoint x: 302, endPoint y: 270, distance: 225.2
click at [556, 259] on p "Leadership & Experience (Behavioral) Talk through your prior experiences relate…" at bounding box center [573, 305] width 457 height 103
click at [565, 260] on p "Leadership & Experience (Behavioral) Talk through your prior experiences relate…" at bounding box center [573, 305] width 457 height 103
click at [499, 259] on em "(Behavioral)" at bounding box center [508, 261] width 64 height 13
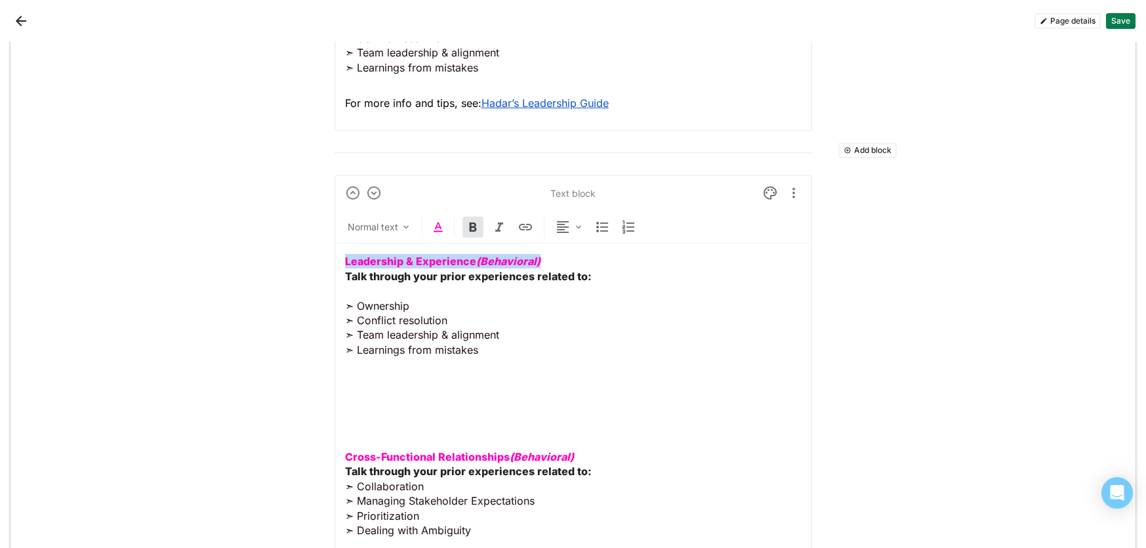
drag, startPoint x: 570, startPoint y: 259, endPoint x: 303, endPoint y: 257, distance: 267.8
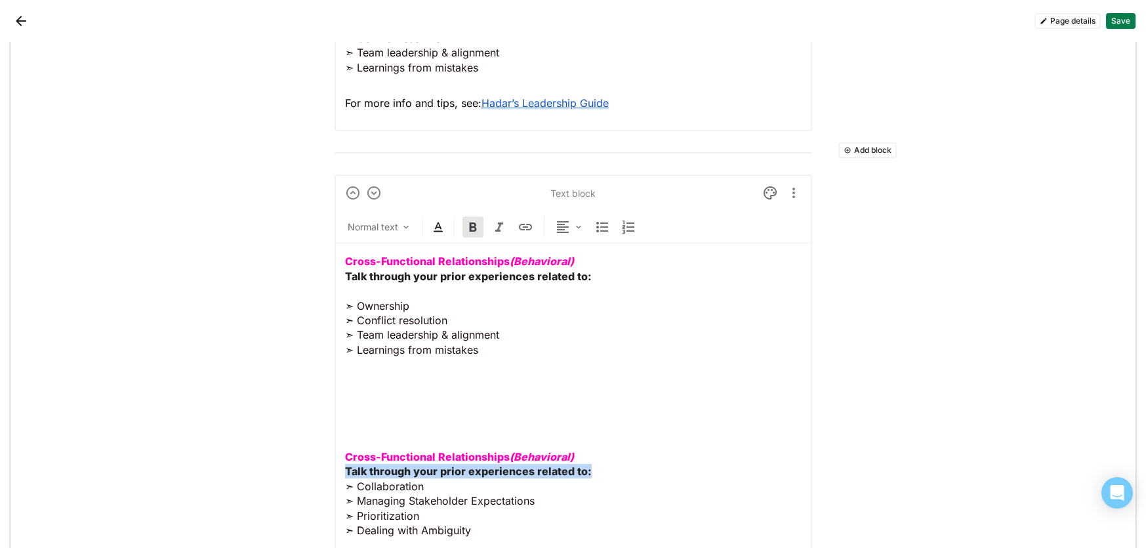
drag, startPoint x: 589, startPoint y: 475, endPoint x: 340, endPoint y: 474, distance: 249.4
click at [340, 474] on div "Text block Normal text Cross-Functional Relationships (Behavioral) Talk through…" at bounding box center [574, 367] width 478 height 384
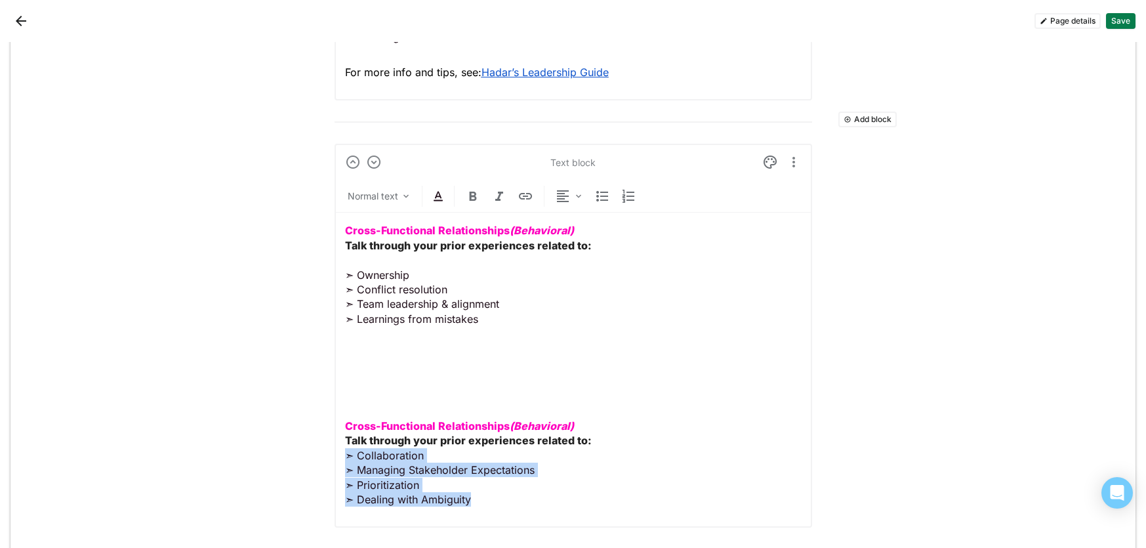
drag, startPoint x: 478, startPoint y: 502, endPoint x: 347, endPoint y: 457, distance: 138.6
click at [347, 457] on p "Cross-Functional Relationships (Behavioral) Talk through your prior experiences…" at bounding box center [573, 463] width 457 height 88
copy p "➣ Collaboration ➣ Managing Stakeholder Expectations ➣ Prioritization ➣ Dealing …"
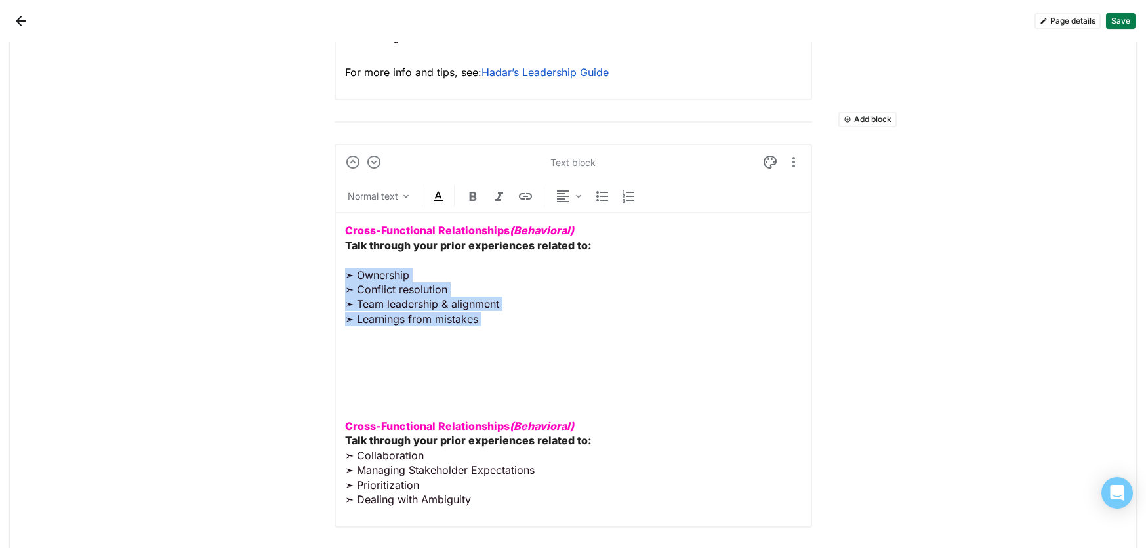
drag, startPoint x: 486, startPoint y: 322, endPoint x: 332, endPoint y: 278, distance: 159.9
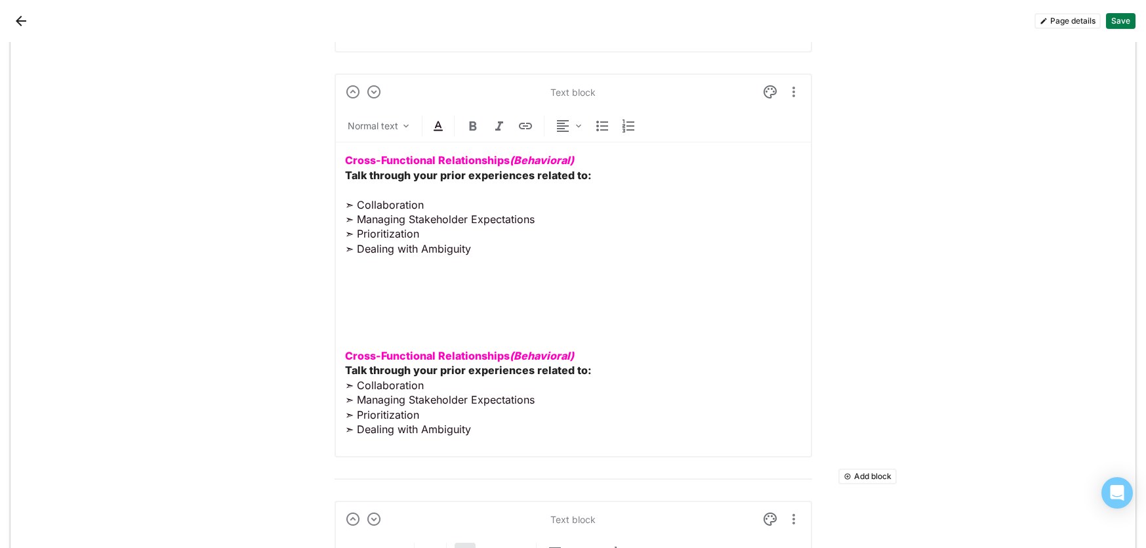
scroll to position [2460, 0]
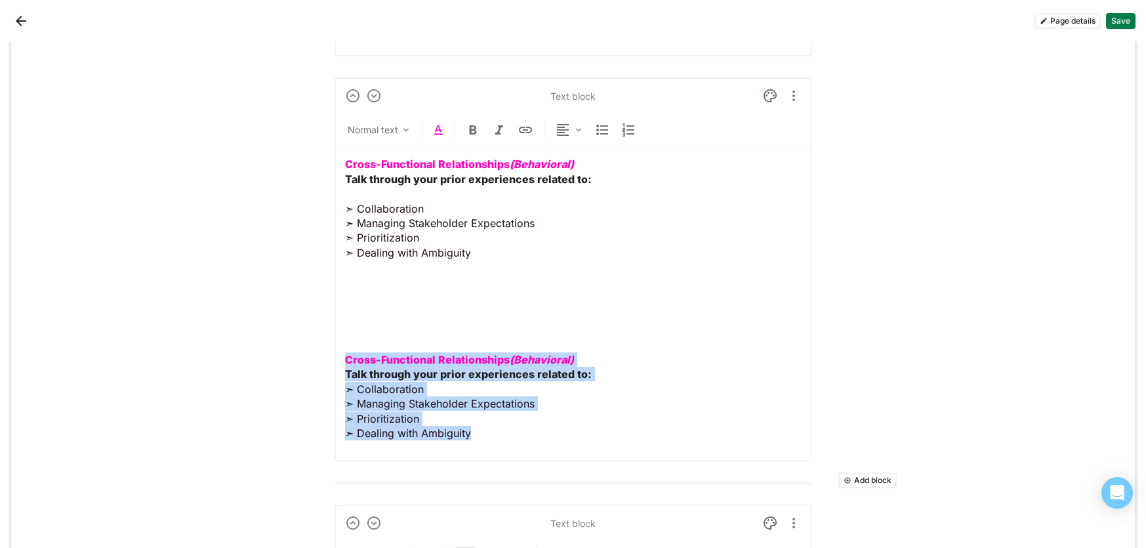
drag, startPoint x: 477, startPoint y: 435, endPoint x: 345, endPoint y: 350, distance: 157.3
click at [345, 350] on div "Cross-Functional Relationships (Behavioral) Talk through your prior experiences…" at bounding box center [573, 298] width 457 height 304
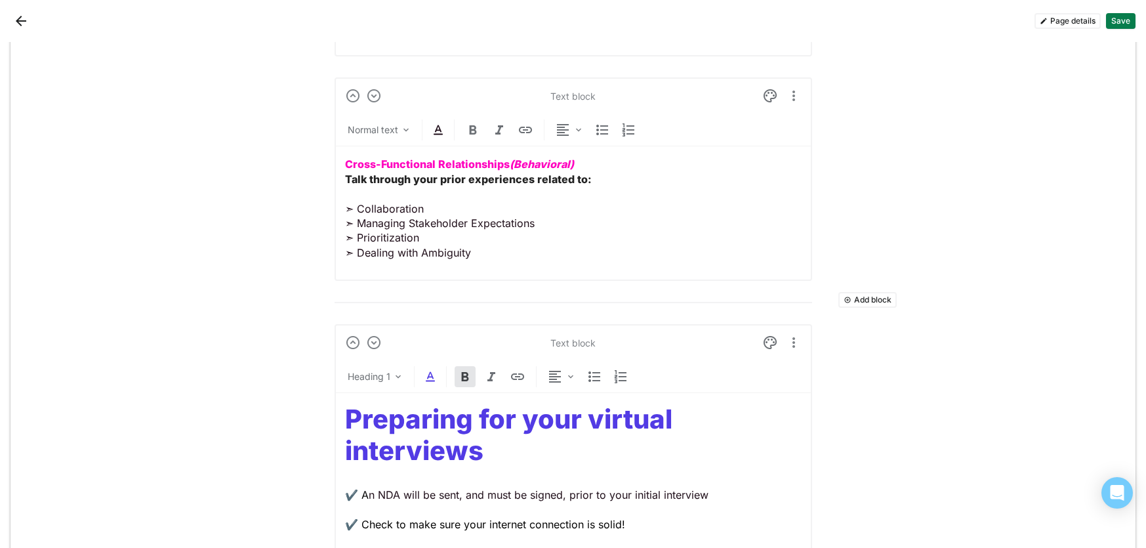
click at [1122, 20] on button "Save" at bounding box center [1121, 21] width 30 height 16
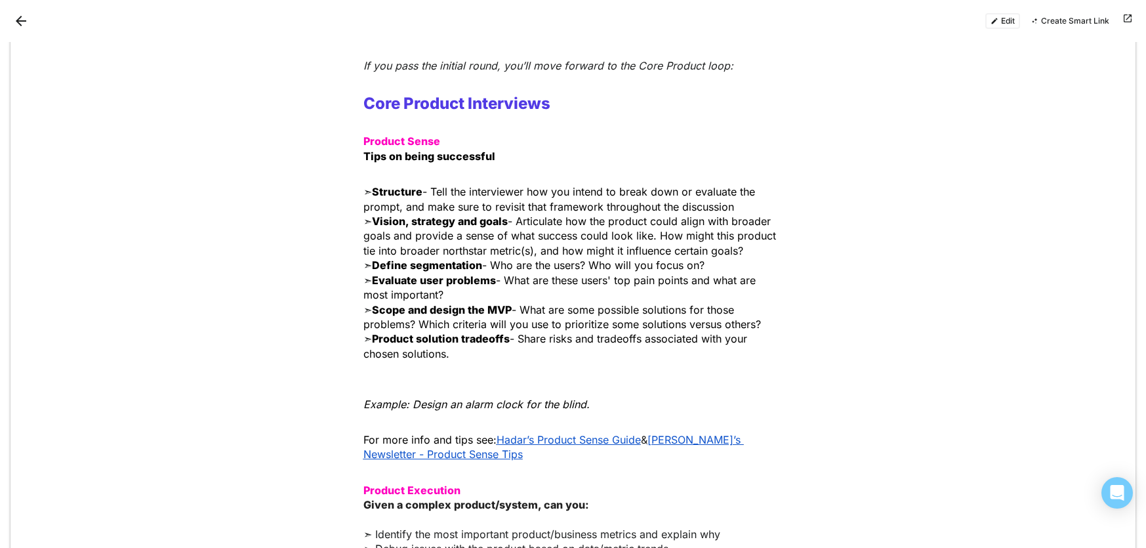
scroll to position [844, 0]
click at [995, 22] on button "Edit" at bounding box center [1003, 21] width 35 height 16
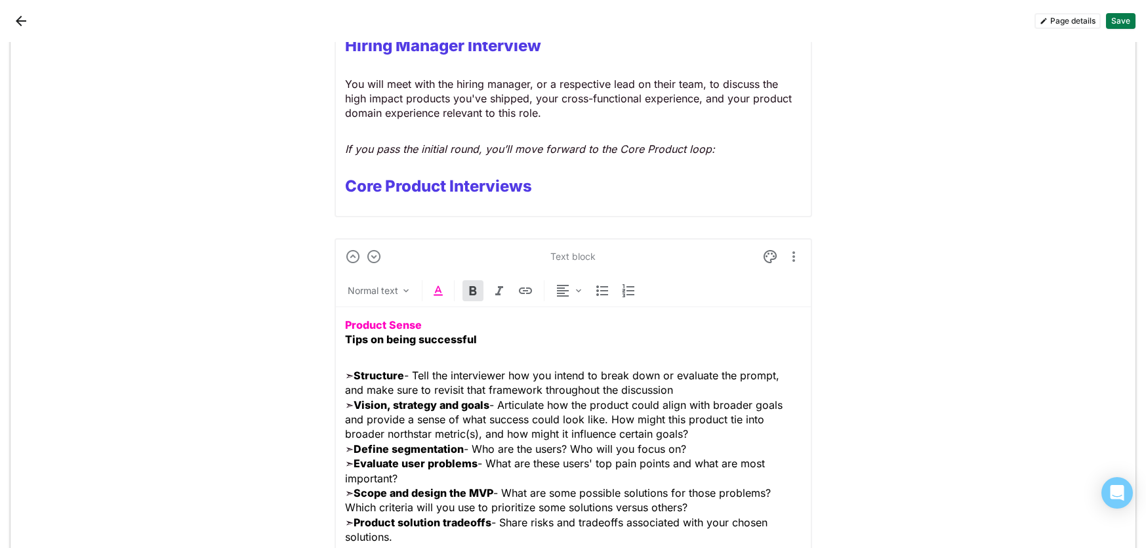
scroll to position [1313, 0]
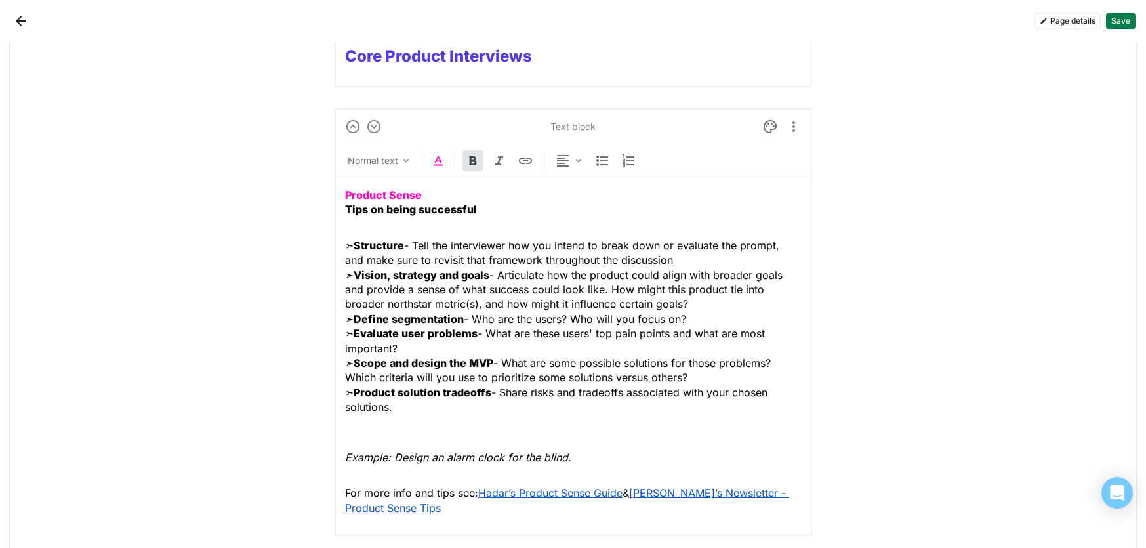
click at [349, 427] on p "➣ Structure - Tell the interviewer how you intend to break down or evaluate the…" at bounding box center [573, 333] width 457 height 191
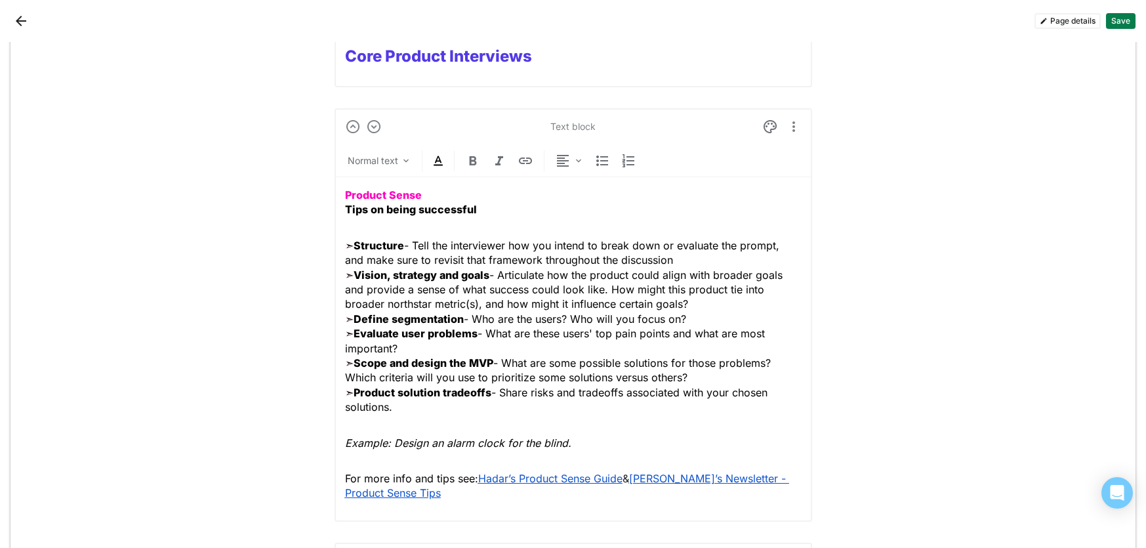
click at [1119, 26] on button "Save" at bounding box center [1121, 21] width 30 height 16
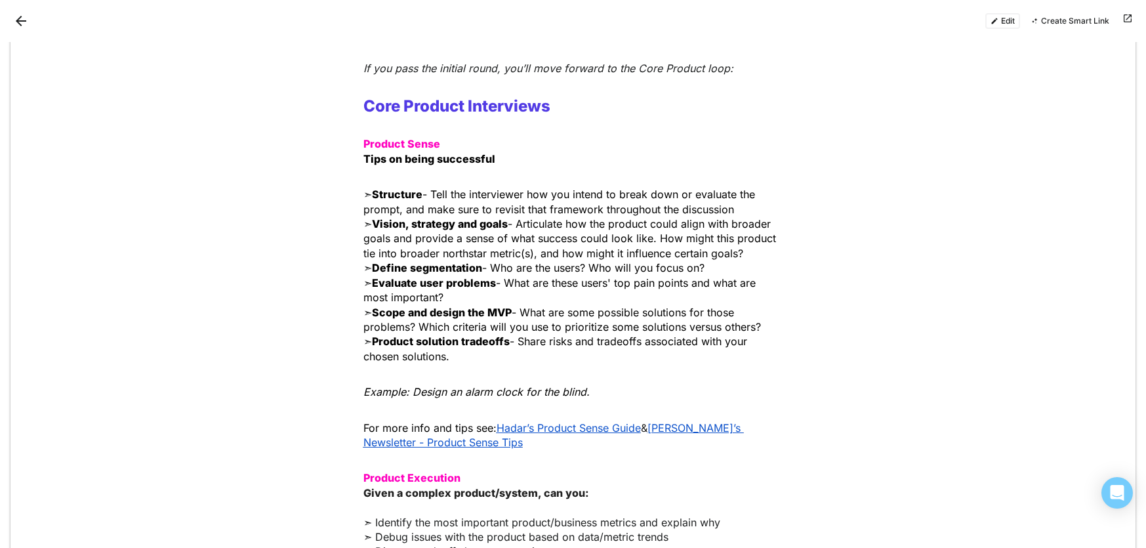
scroll to position [841, 0]
